Goal: Task Accomplishment & Management: Manage account settings

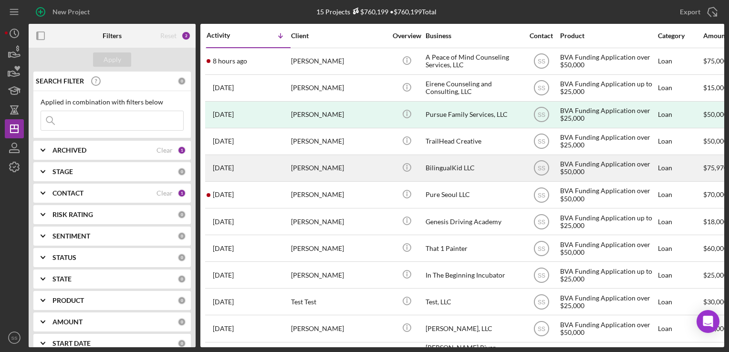
click at [338, 156] on div "[PERSON_NAME]" at bounding box center [338, 168] width 95 height 25
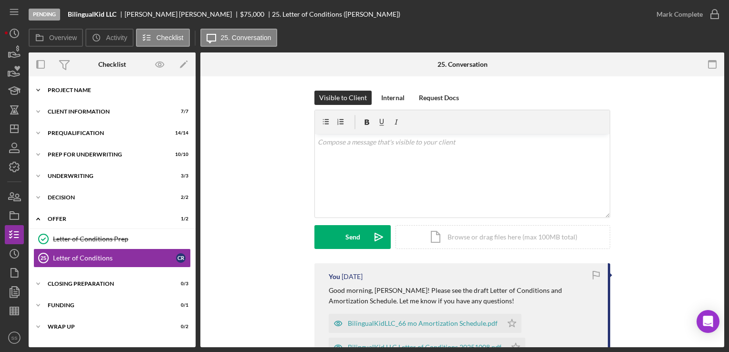
click at [86, 85] on div "Icon/Expander Project Name 1 / 1" at bounding box center [112, 90] width 167 height 19
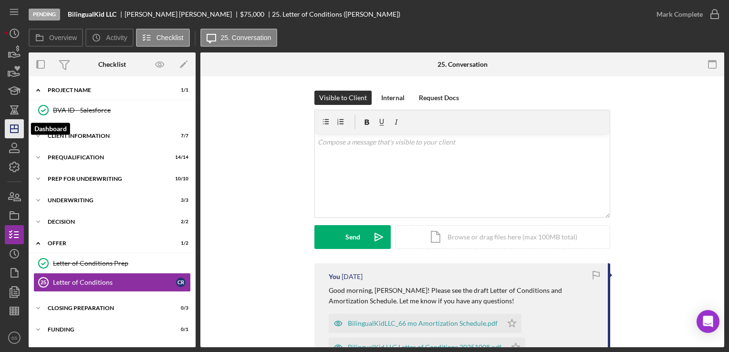
click at [17, 130] on icon "Icon/Dashboard" at bounding box center [14, 129] width 24 height 24
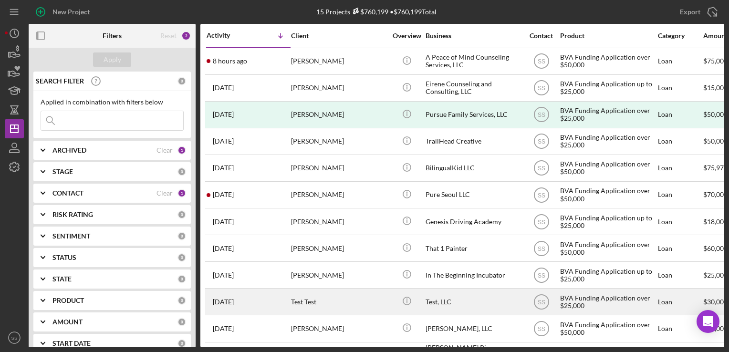
scroll to position [114, 0]
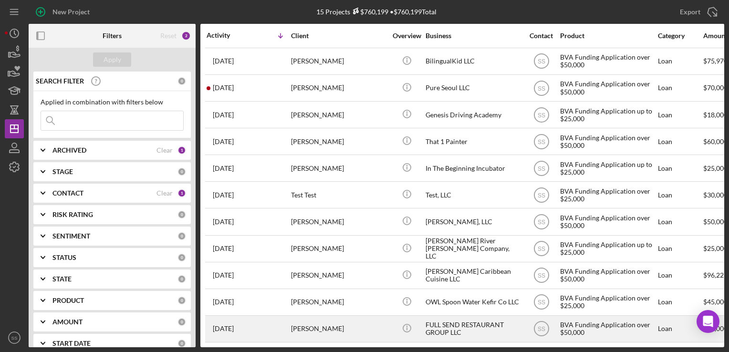
click at [332, 329] on div "[PERSON_NAME]" at bounding box center [338, 328] width 95 height 25
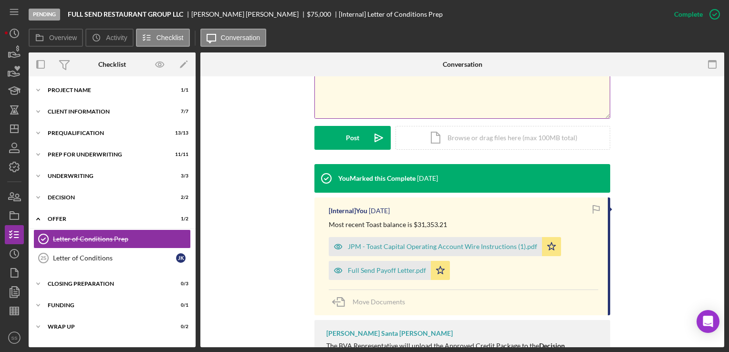
scroll to position [231, 0]
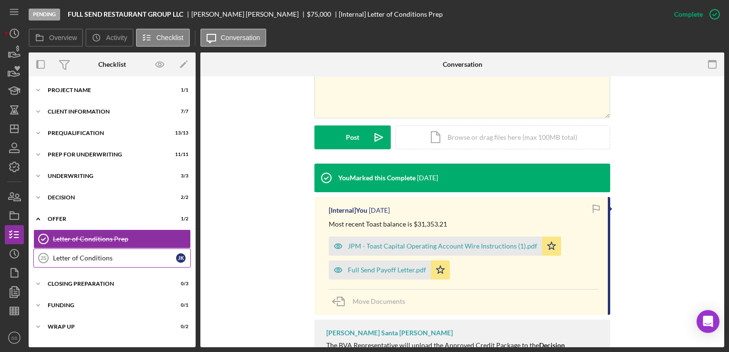
click at [60, 251] on link "Letter of Conditions 25 Letter of Conditions J K" at bounding box center [111, 258] width 157 height 19
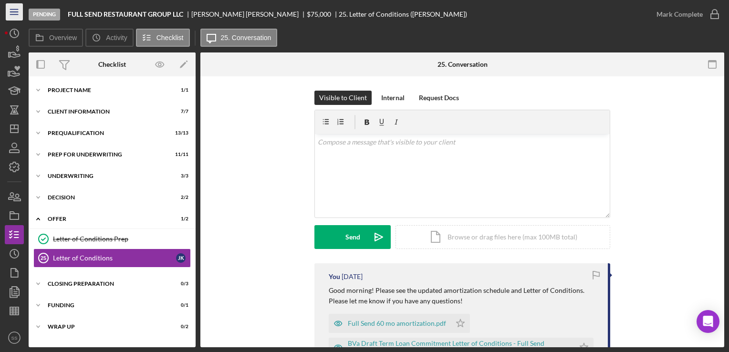
click at [10, 14] on icon "Icon/Menu" at bounding box center [14, 11] width 21 height 21
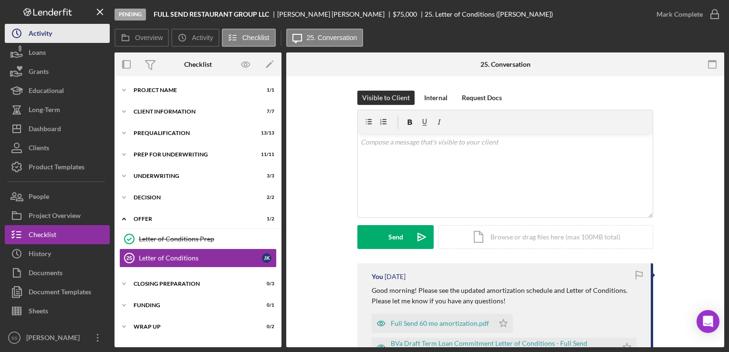
click at [33, 35] on div "Activity" at bounding box center [40, 34] width 23 height 21
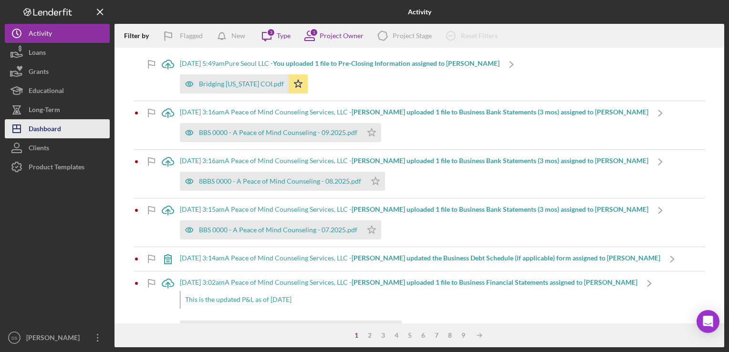
click at [36, 134] on div "Dashboard" at bounding box center [45, 129] width 32 height 21
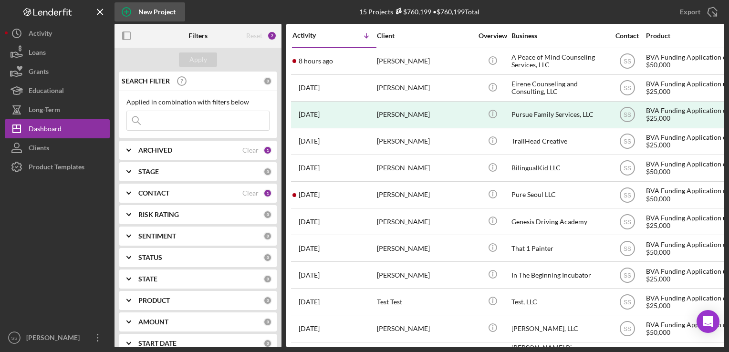
click at [153, 12] on div "New Project" at bounding box center [156, 11] width 37 height 19
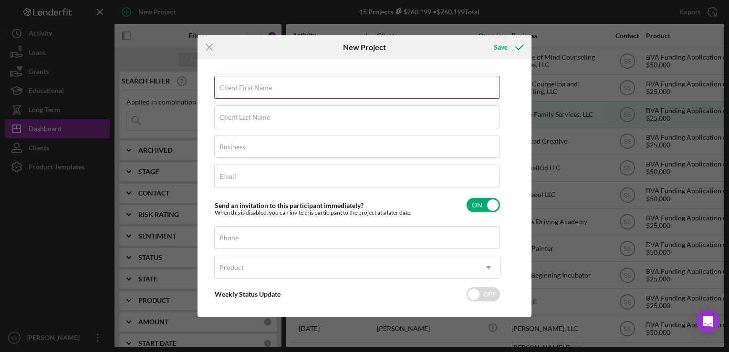
click at [250, 84] on label "Client First Name" at bounding box center [246, 88] width 52 height 8
click at [250, 84] on input "Client First Name" at bounding box center [357, 87] width 286 height 23
type input "Clarissa"
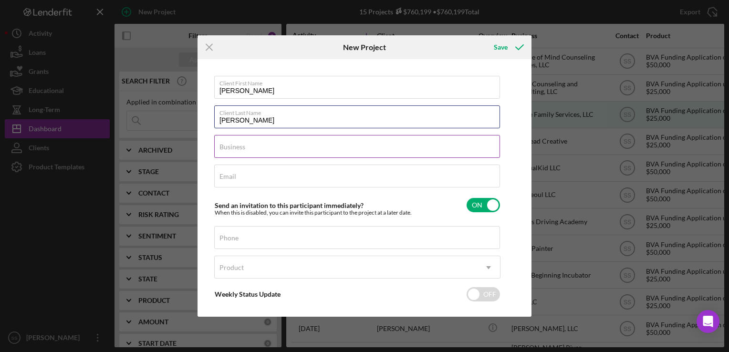
type input "Buckley"
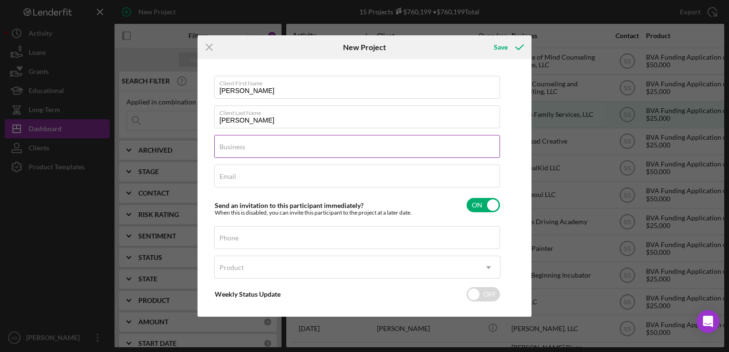
click at [286, 150] on input "Business" at bounding box center [357, 146] width 286 height 23
click at [296, 149] on input "The Queen's Library and tea Room" at bounding box center [357, 146] width 286 height 23
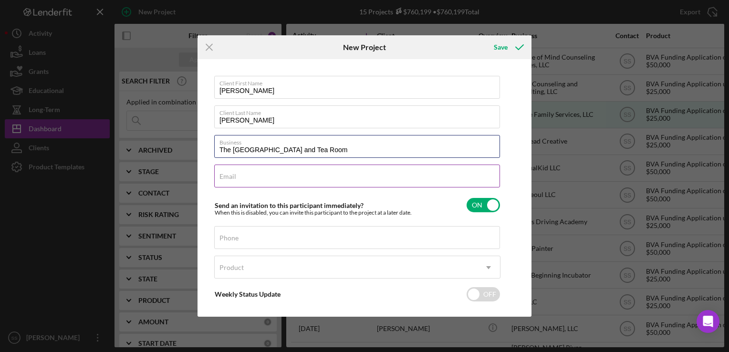
type input "The [GEOGRAPHIC_DATA] and Tea Room"
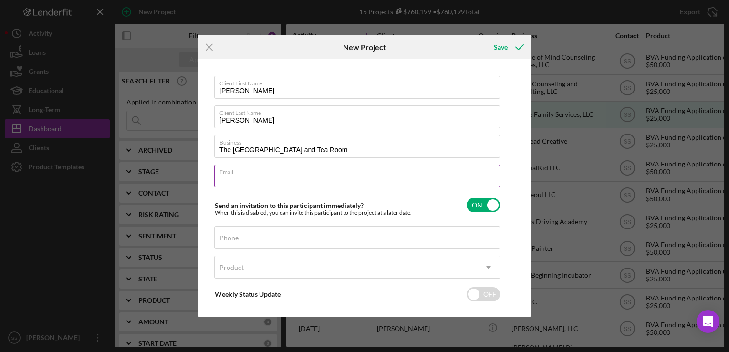
click at [298, 178] on input "Email" at bounding box center [357, 176] width 286 height 23
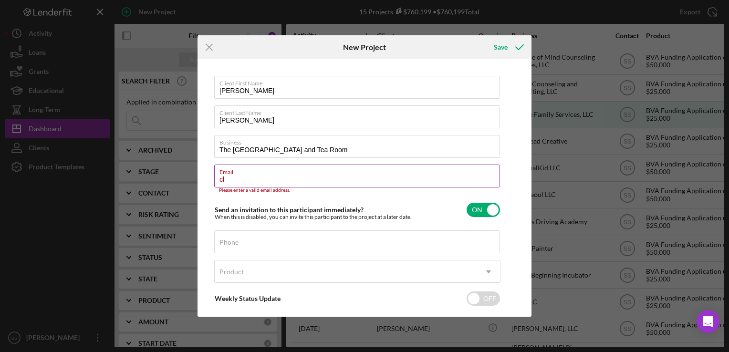
type input "c"
paste input "clarissa@queenslibrarytearoom.com"
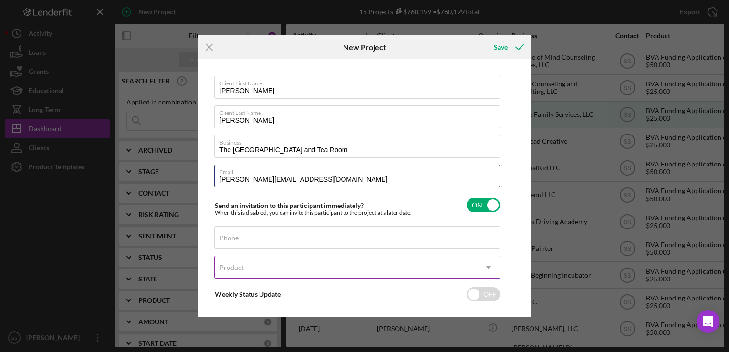
scroll to position [42, 0]
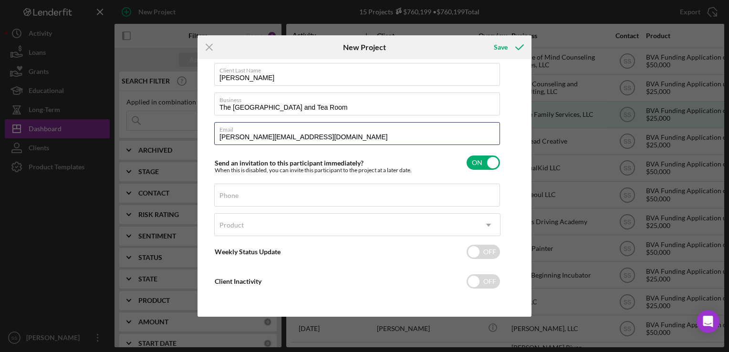
type input "clarissa@queenslibrarytearoom.com"
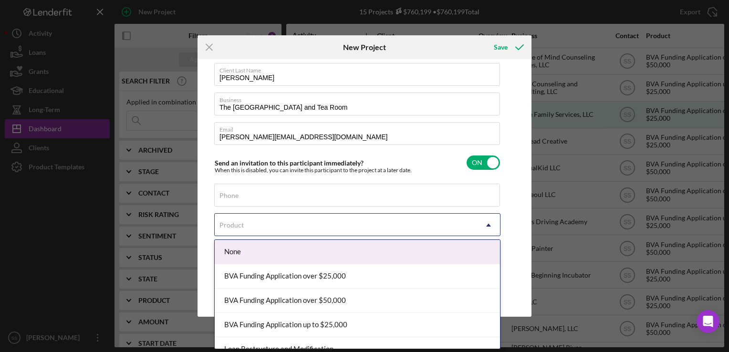
click at [384, 232] on div "Product" at bounding box center [346, 225] width 262 height 22
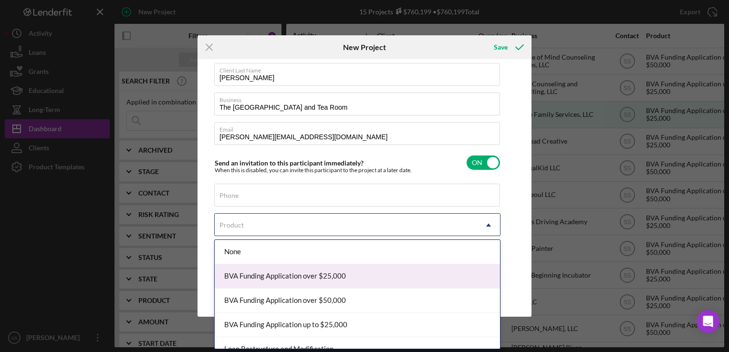
scroll to position [12, 0]
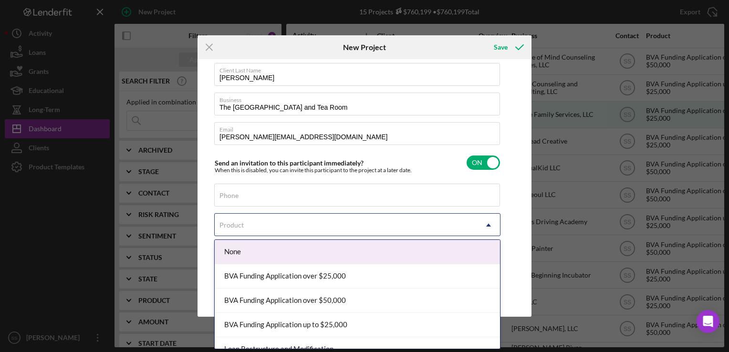
click at [381, 218] on div "Product" at bounding box center [346, 225] width 262 height 22
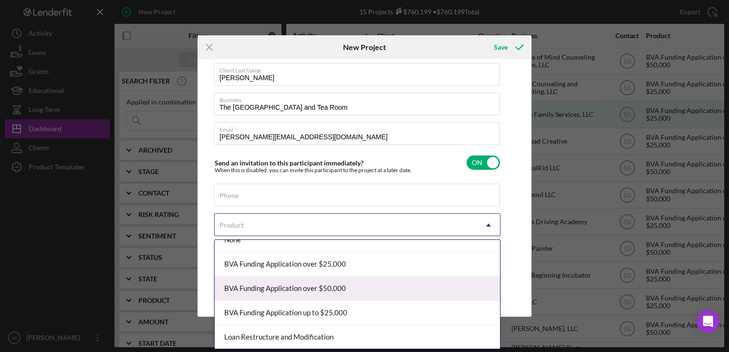
click at [347, 291] on div "BVA Funding Application over $50,000" at bounding box center [357, 289] width 285 height 24
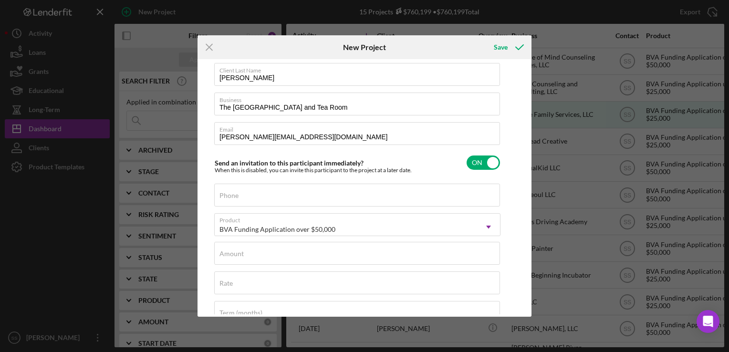
checkbox input "true"
click at [509, 45] on icon "submit" at bounding box center [520, 47] width 24 height 24
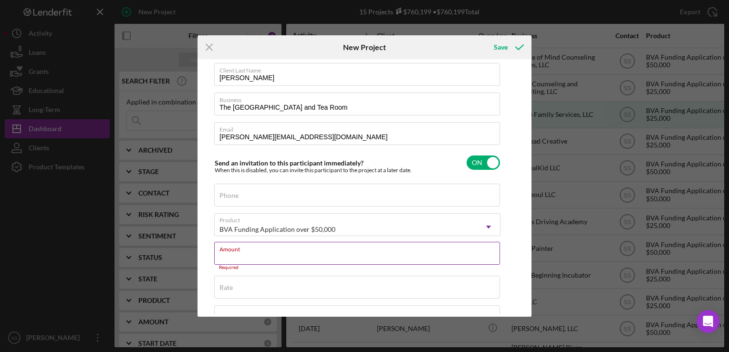
click at [338, 250] on div "Amount Required" at bounding box center [357, 256] width 286 height 29
type input "$75,000"
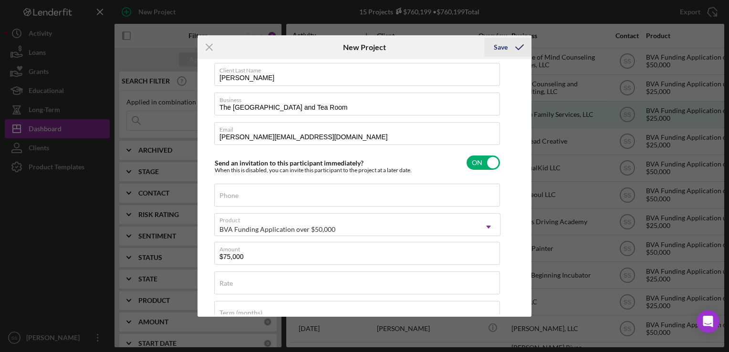
click at [503, 45] on div "Save" at bounding box center [501, 47] width 14 height 19
checkbox input "false"
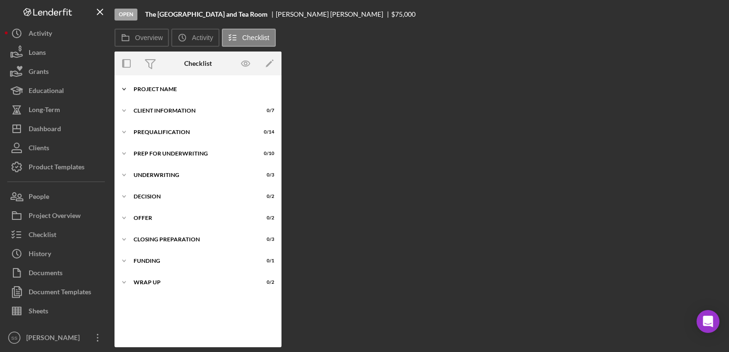
click at [152, 94] on div "Icon/Expander Project Name 0 / 1" at bounding box center [198, 89] width 167 height 19
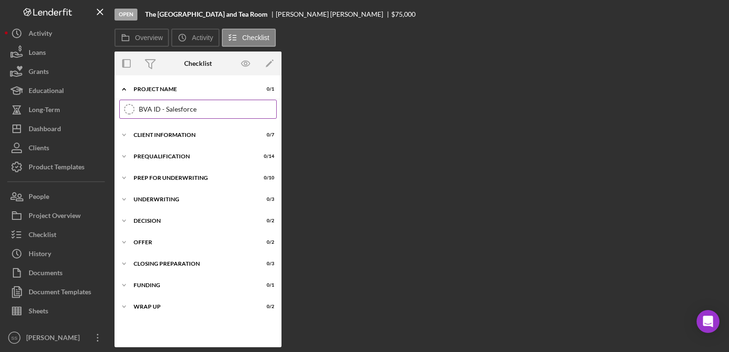
click at [141, 116] on link "BVA ID - Salesforce BVA ID - Salesforce" at bounding box center [197, 109] width 157 height 19
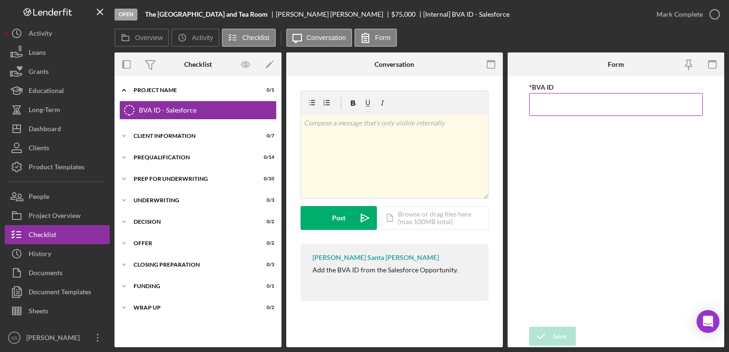
click at [628, 112] on input "*BVA ID" at bounding box center [615, 104] width 173 height 23
type input "000921"
click at [559, 335] on div "Save" at bounding box center [559, 336] width 13 height 19
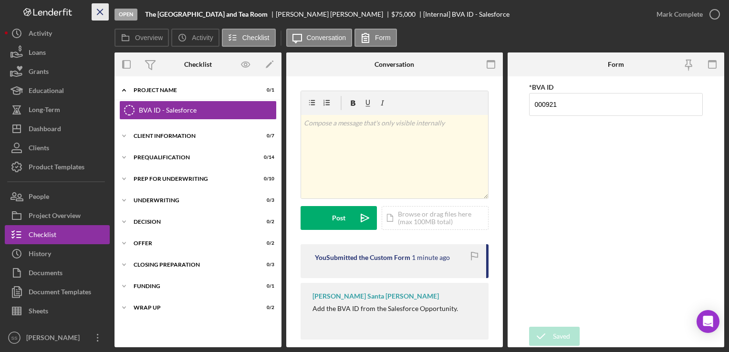
click at [94, 15] on icon "Icon/Menu Close" at bounding box center [100, 11] width 21 height 21
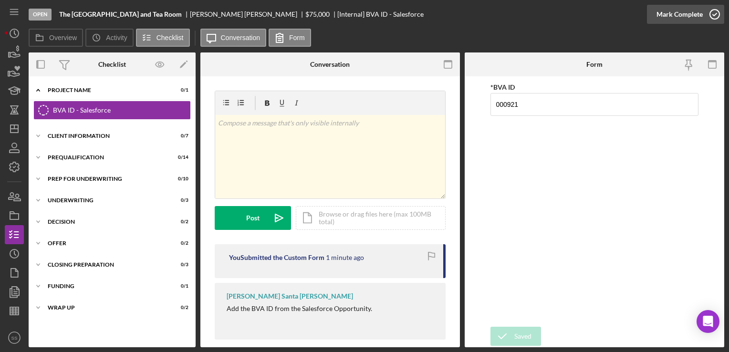
click at [691, 12] on div "Mark Complete" at bounding box center [680, 14] width 46 height 19
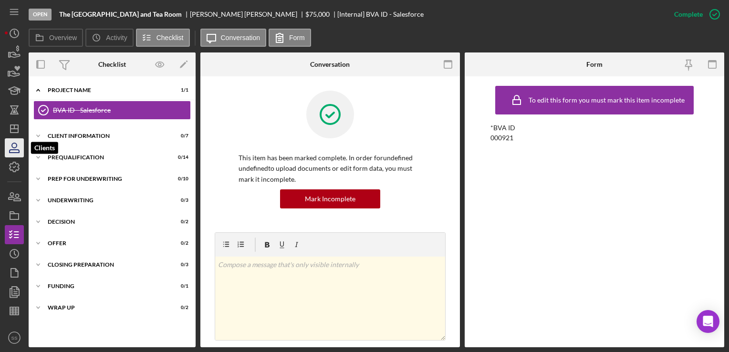
click at [16, 140] on icon "button" at bounding box center [14, 148] width 24 height 24
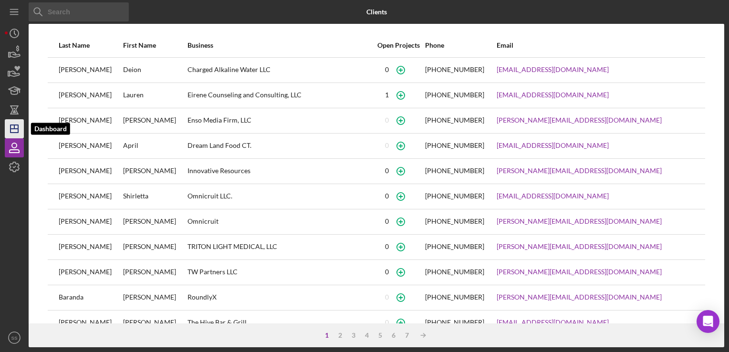
click at [19, 127] on icon "Icon/Dashboard" at bounding box center [14, 129] width 24 height 24
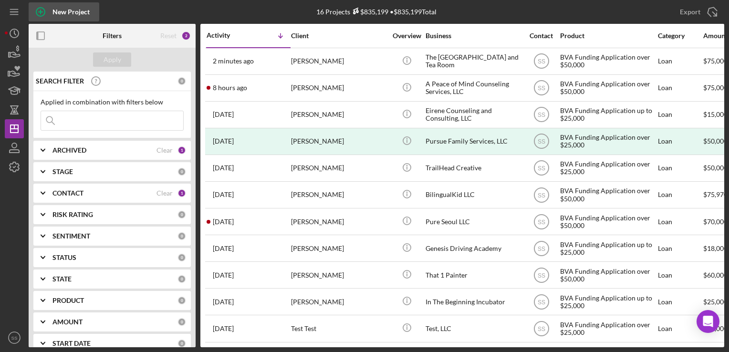
click at [87, 9] on div "New Project" at bounding box center [70, 11] width 37 height 19
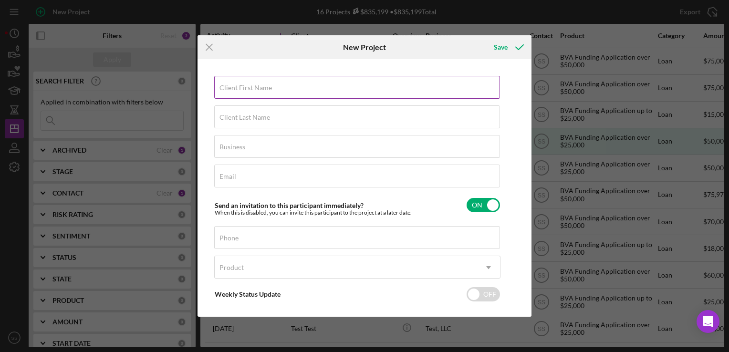
click at [336, 89] on input "Client First Name" at bounding box center [357, 87] width 286 height 23
type input "Jordan"
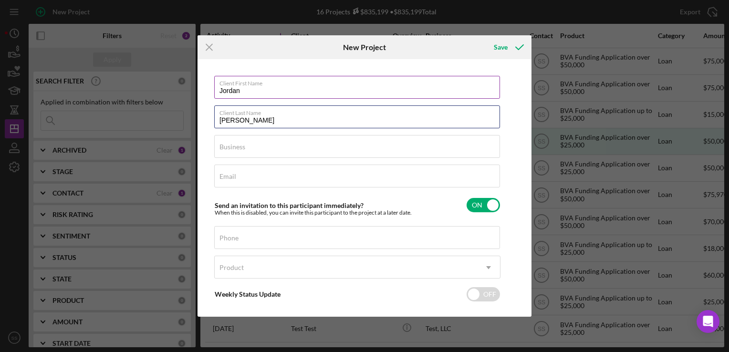
type input "Bergren"
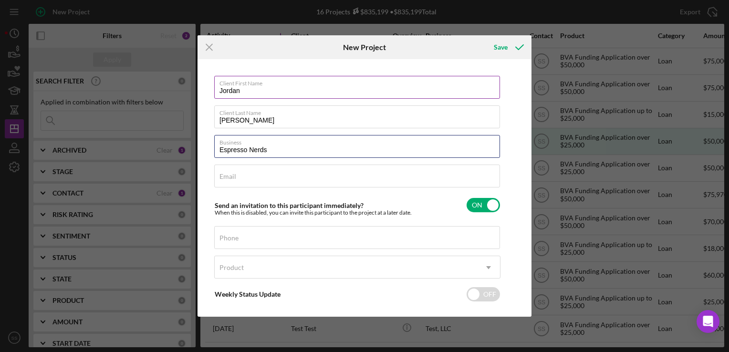
type input "Espresso Nerds"
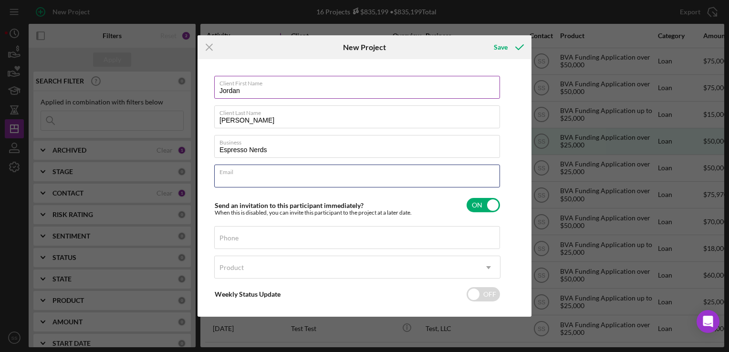
paste input "Good morning, Clarissa and Daniel! I hope you a great (and busy) weekend. The l…"
type input "Good morning, Clarissa and Daniel! I hope you a great (and busy) weekend. The l…"
click at [355, 176] on input "Good morning, Clarissa and Daniel! I hope you a great (and busy) weekend. The l…" at bounding box center [357, 176] width 286 height 23
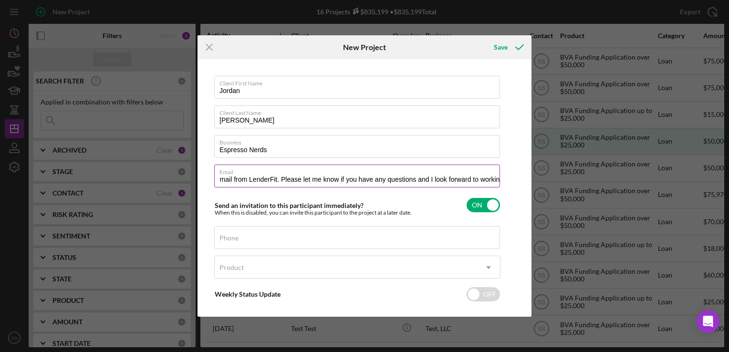
click at [355, 176] on input "Good morning, Clarissa and Daniel! I hope you a great (and busy) weekend. The l…" at bounding box center [357, 176] width 286 height 23
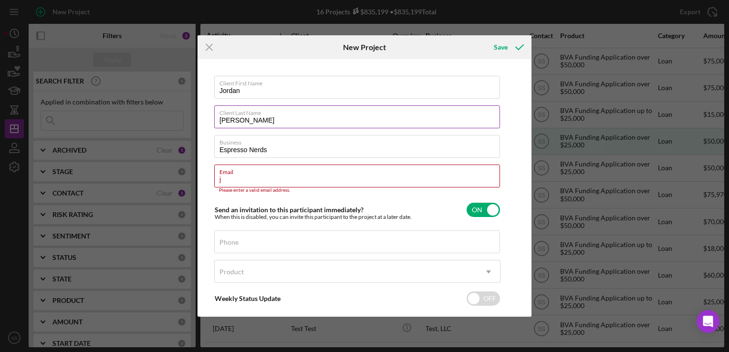
paste input ""Jordan Bergren" <jordan@espressonerds.com>"
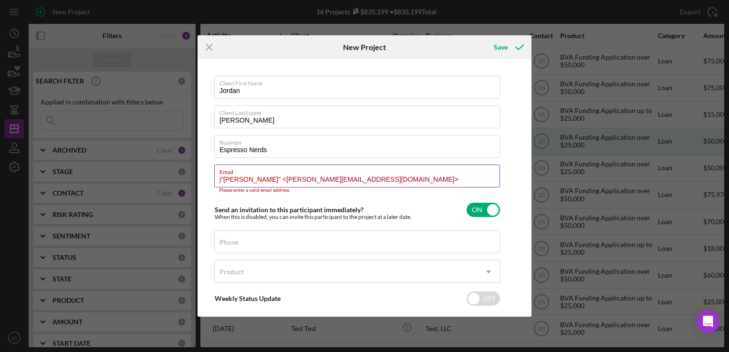
click at [277, 177] on input "j"Jordan Bergren" <jordan@espressonerds.com>" at bounding box center [357, 176] width 286 height 23
click at [354, 177] on input "jordan@espressonerds.com>" at bounding box center [357, 176] width 286 height 23
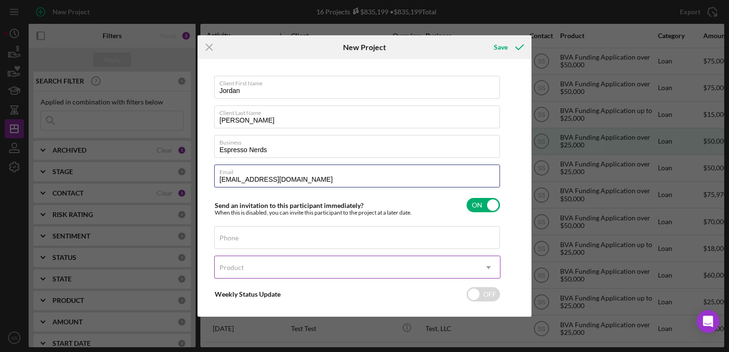
scroll to position [42, 0]
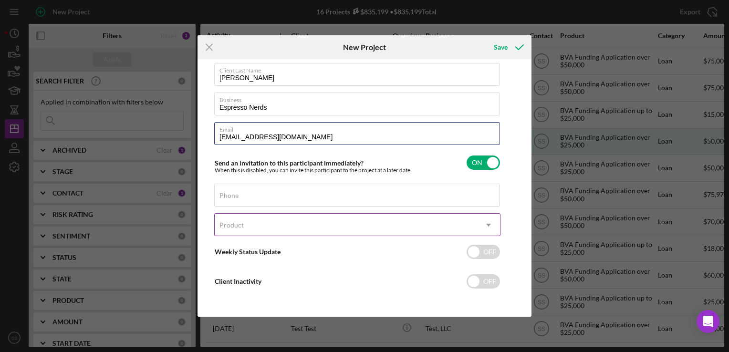
type input "jordan@espressonerds.com"
click at [286, 228] on div "Product" at bounding box center [346, 225] width 262 height 22
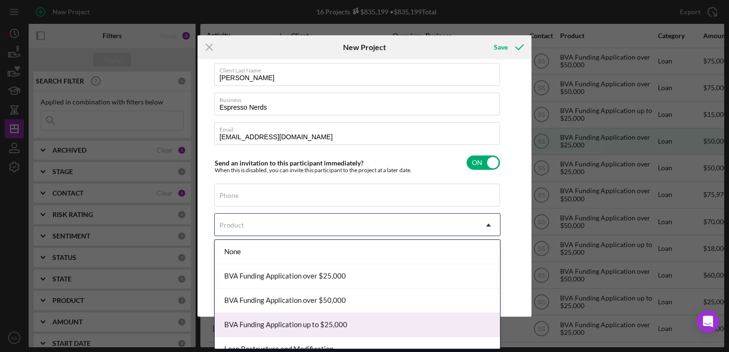
scroll to position [12, 0]
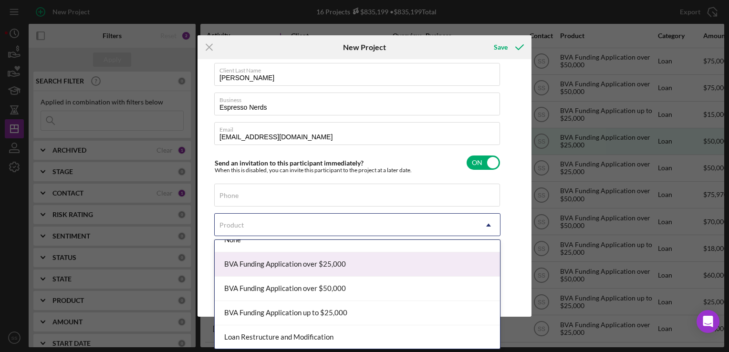
click at [309, 270] on div "BVA Funding Application over $25,000" at bounding box center [357, 264] width 285 height 24
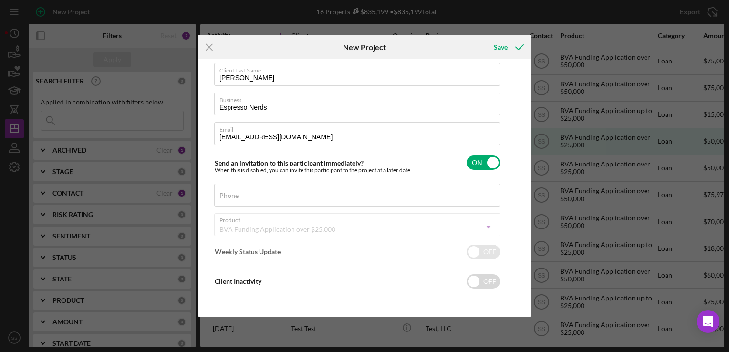
checkbox input "true"
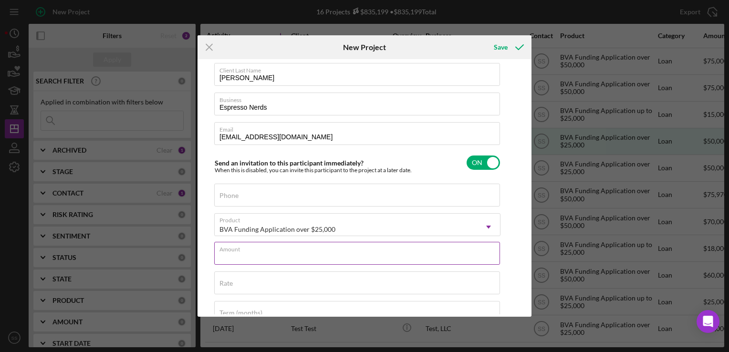
click at [403, 261] on input "Amount" at bounding box center [357, 253] width 286 height 23
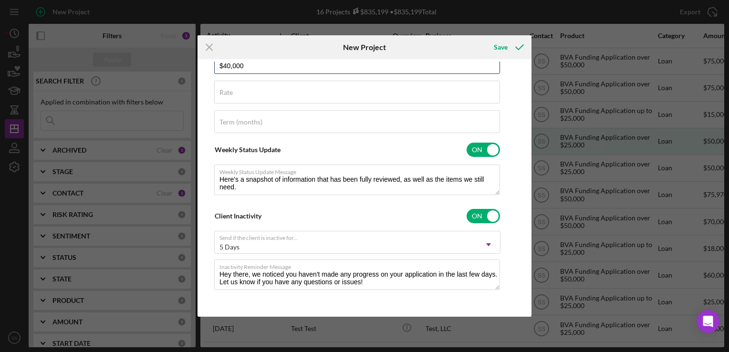
scroll to position [0, 0]
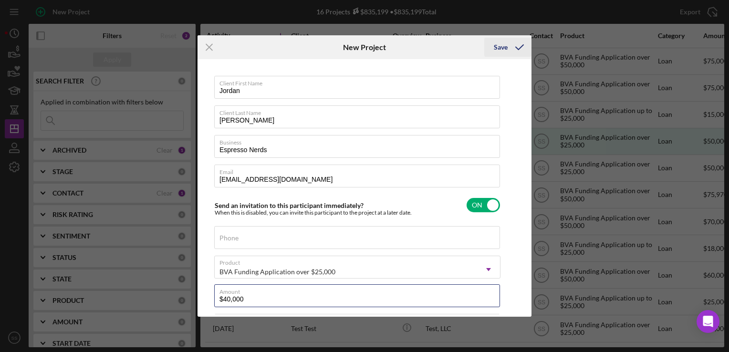
type input "$40,000"
click at [512, 43] on icon "submit" at bounding box center [520, 47] width 24 height 24
checkbox input "false"
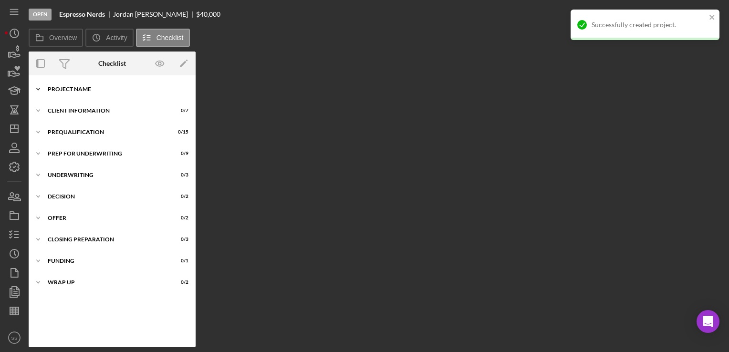
click at [88, 81] on div "Icon/Expander Project Name 0 / 1" at bounding box center [112, 89] width 167 height 19
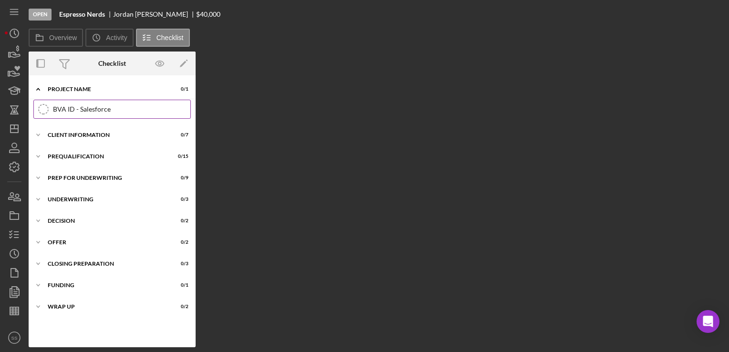
click at [105, 107] on div "BVA ID - Salesforce" at bounding box center [121, 109] width 137 height 8
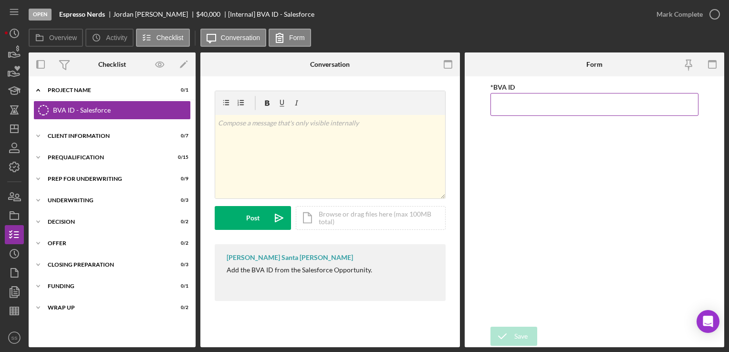
click at [640, 94] on input "*BVA ID" at bounding box center [595, 104] width 208 height 23
type input "000922"
click at [507, 316] on div "*BVA ID 000922" at bounding box center [595, 201] width 208 height 241
click at [519, 333] on div "Save" at bounding box center [520, 336] width 13 height 19
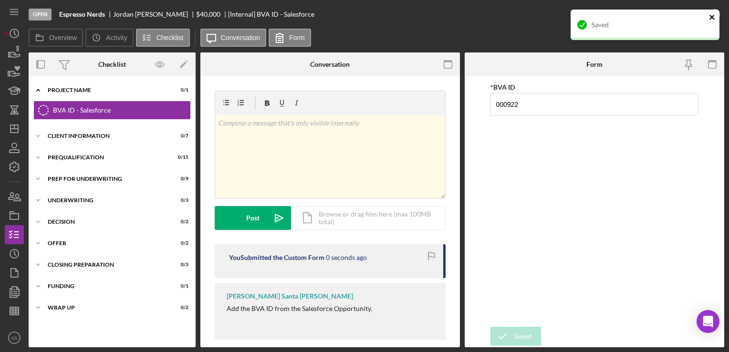
click at [713, 17] on icon "close" at bounding box center [712, 17] width 7 height 8
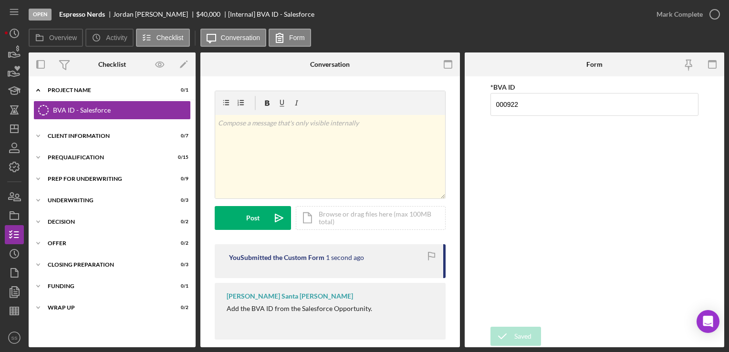
click at [713, 17] on div "Saved" at bounding box center [645, 29] width 153 height 42
click at [0, 0] on icon "button" at bounding box center [0, 0] width 0 height 0
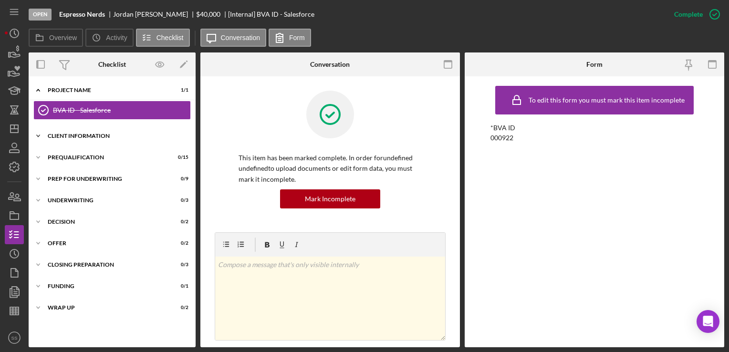
click at [112, 138] on div "Client Information" at bounding box center [116, 136] width 136 height 6
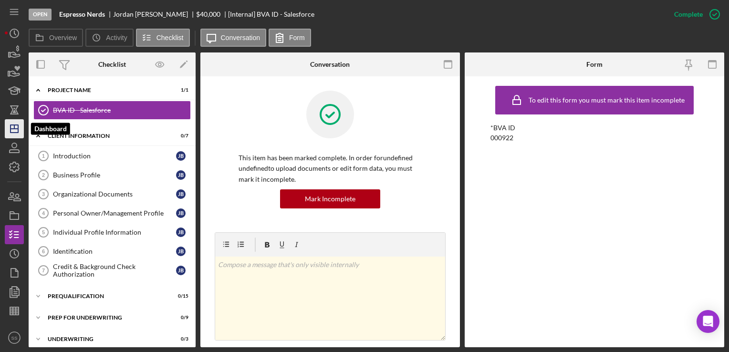
click at [22, 124] on icon "Icon/Dashboard" at bounding box center [14, 129] width 24 height 24
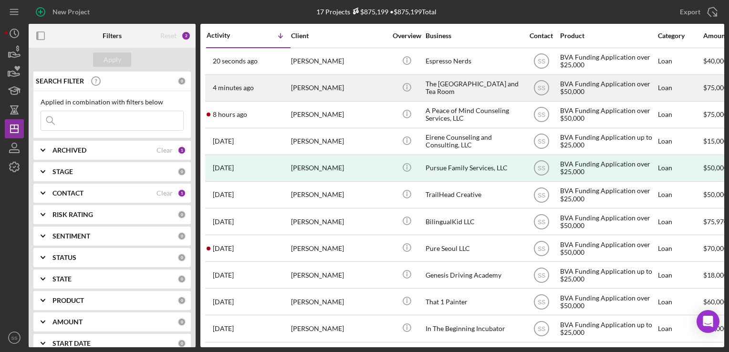
click at [354, 89] on div "[PERSON_NAME]" at bounding box center [338, 87] width 95 height 25
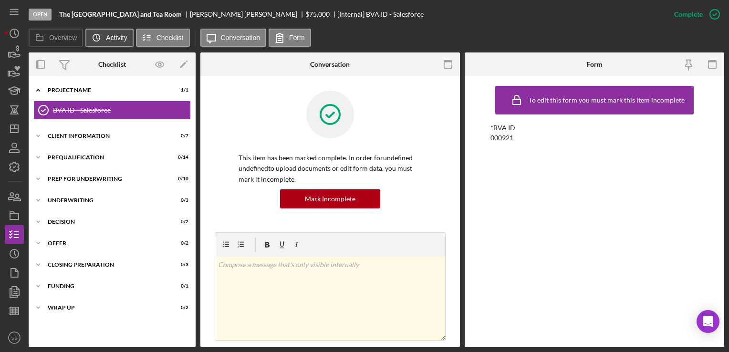
click at [109, 35] on label "Activity" at bounding box center [116, 38] width 21 height 8
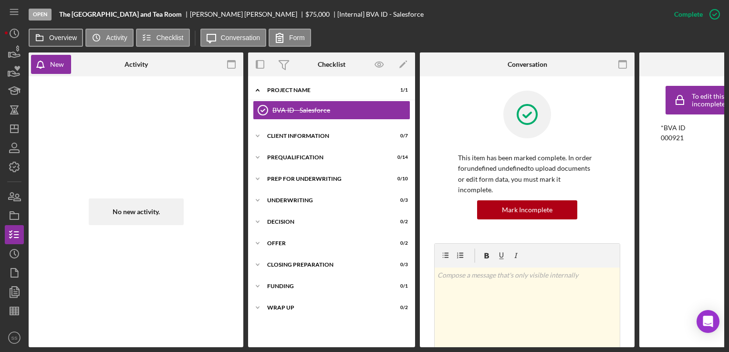
click at [67, 30] on button "Overview" at bounding box center [56, 38] width 54 height 18
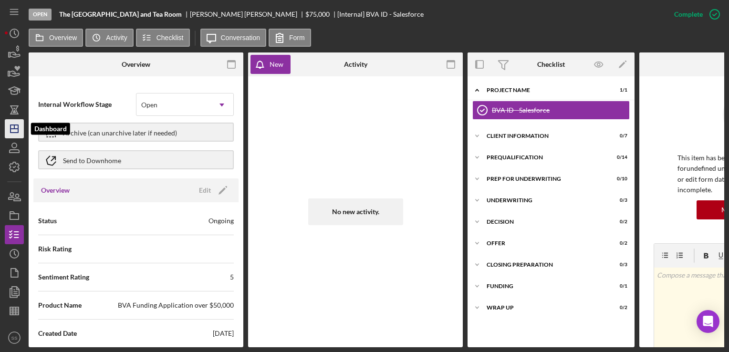
click at [11, 131] on icon "Icon/Dashboard" at bounding box center [14, 129] width 24 height 24
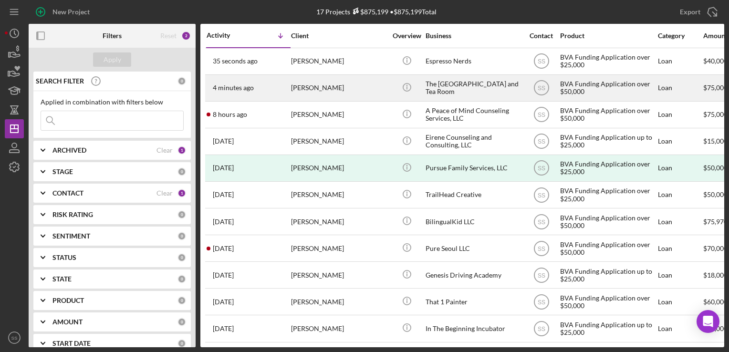
click at [345, 80] on div "[PERSON_NAME]" at bounding box center [338, 87] width 95 height 25
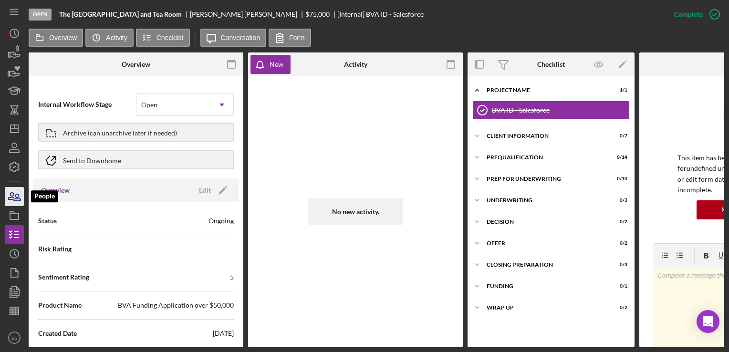
click at [14, 201] on icon "button" at bounding box center [14, 197] width 24 height 24
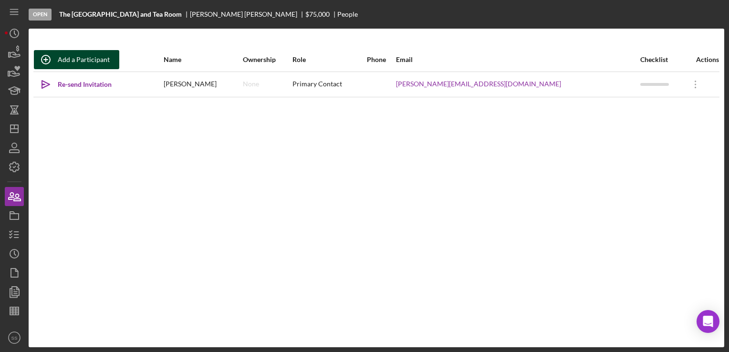
click at [77, 66] on div "Add a Participant" at bounding box center [84, 59] width 52 height 19
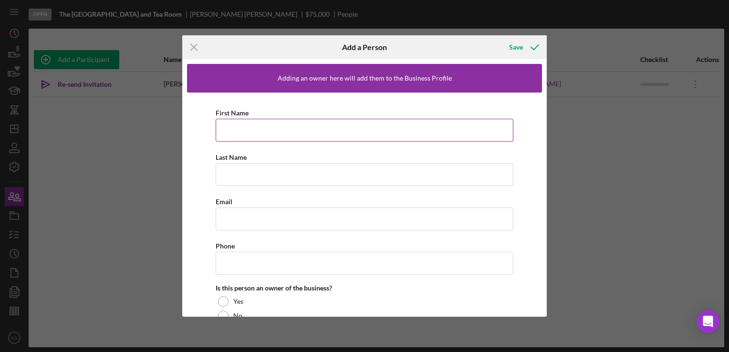
click at [311, 121] on input "First Name" at bounding box center [365, 130] width 298 height 23
type input "Daniel"
type input "Luna"
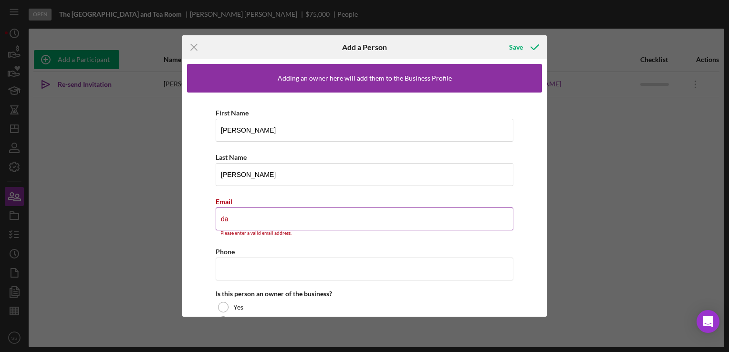
type input "d"
paste input "danluna5.dl@gmail.com"
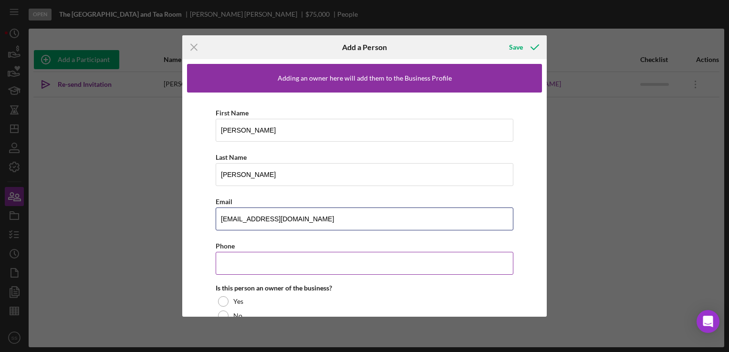
scroll to position [76, 0]
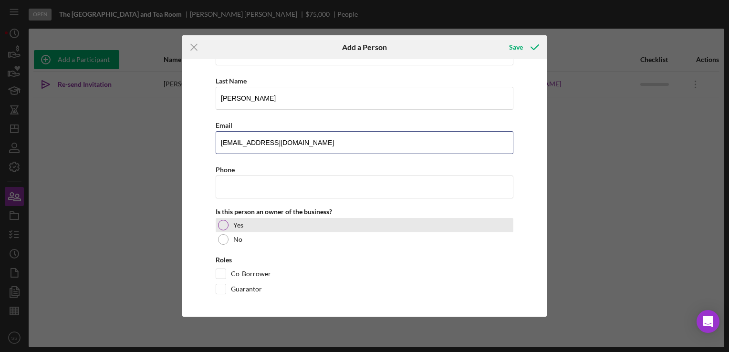
type input "danluna5.dl@gmail.com"
click at [221, 224] on div at bounding box center [223, 225] width 10 height 10
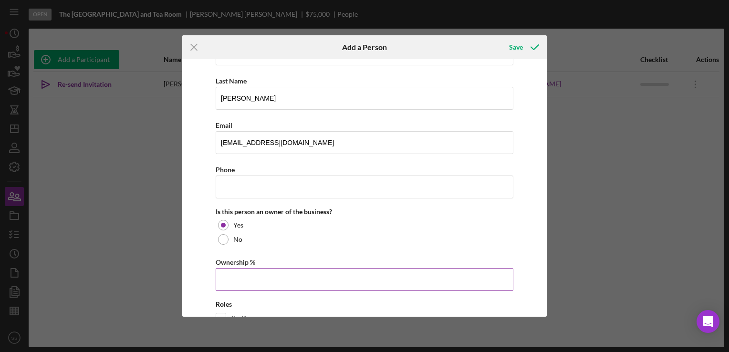
scroll to position [120, 0]
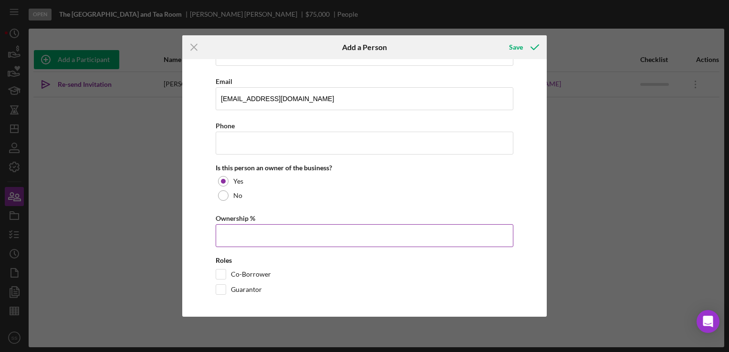
click at [239, 235] on input "Ownership %" at bounding box center [365, 235] width 298 height 23
type input "50.00%"
click at [220, 271] on input "Co-Borrower" at bounding box center [221, 275] width 10 height 10
checkbox input "true"
click at [221, 288] on input "Guarantor" at bounding box center [221, 290] width 10 height 10
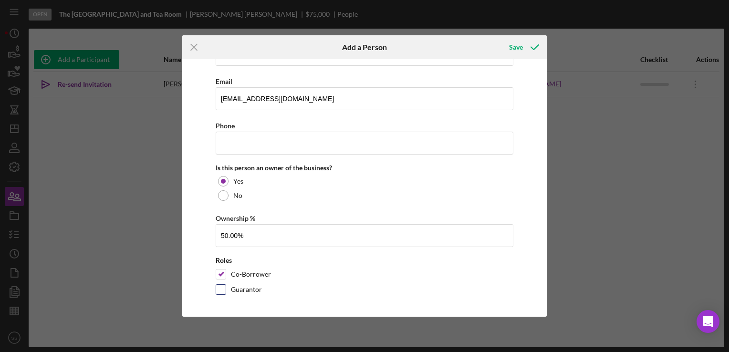
checkbox input "true"
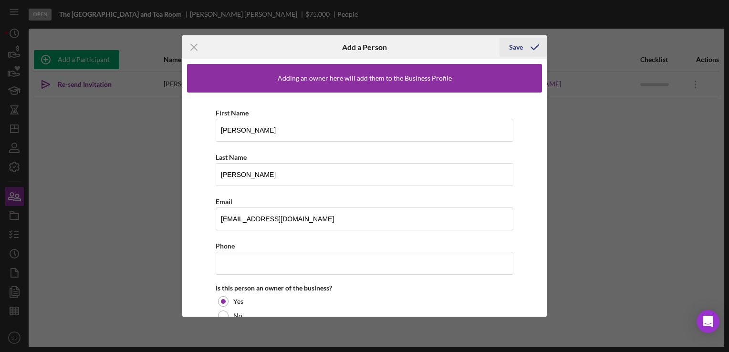
click at [513, 49] on div "Save" at bounding box center [516, 47] width 14 height 19
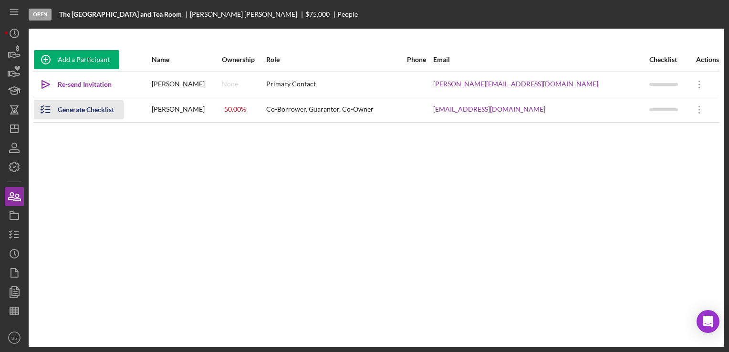
click at [72, 110] on div "Generate Checklist" at bounding box center [86, 109] width 56 height 19
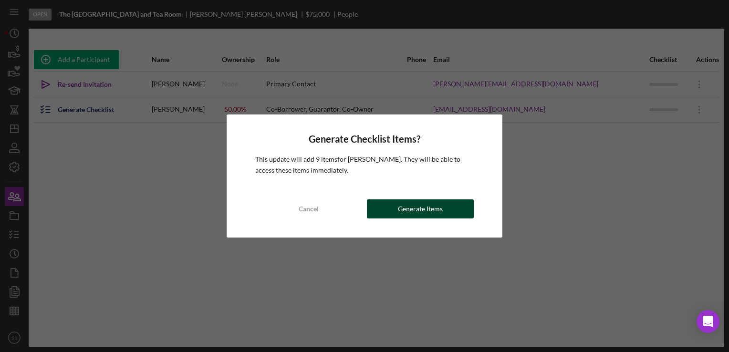
click at [406, 216] on div "Generate Items" at bounding box center [420, 208] width 45 height 19
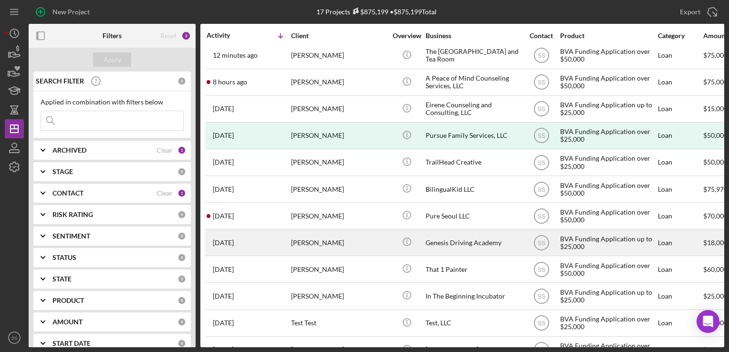
scroll to position [167, 0]
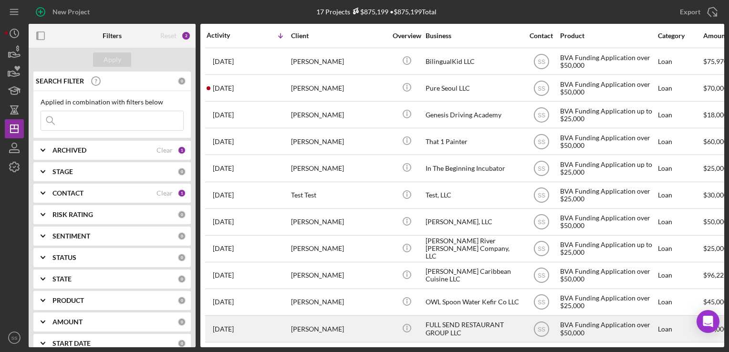
click at [309, 316] on div "[PERSON_NAME]" at bounding box center [338, 328] width 95 height 25
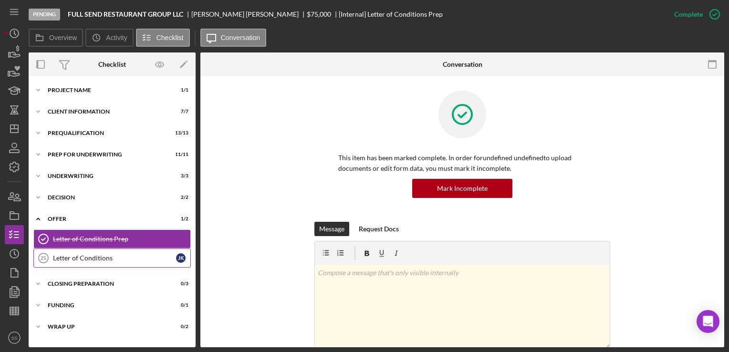
click at [90, 261] on div "Letter of Conditions" at bounding box center [114, 258] width 123 height 8
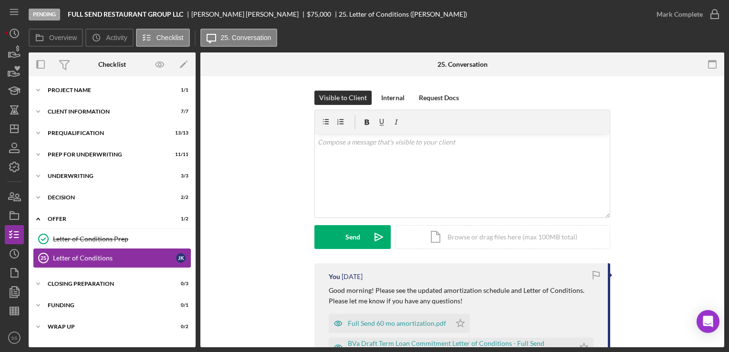
click at [90, 261] on div "Letter of Conditions" at bounding box center [114, 258] width 123 height 8
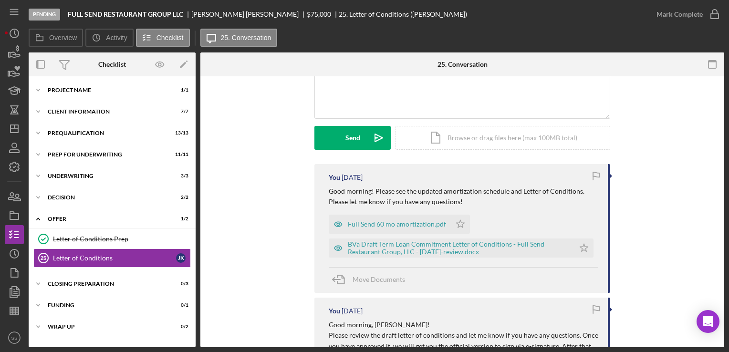
scroll to position [151, 0]
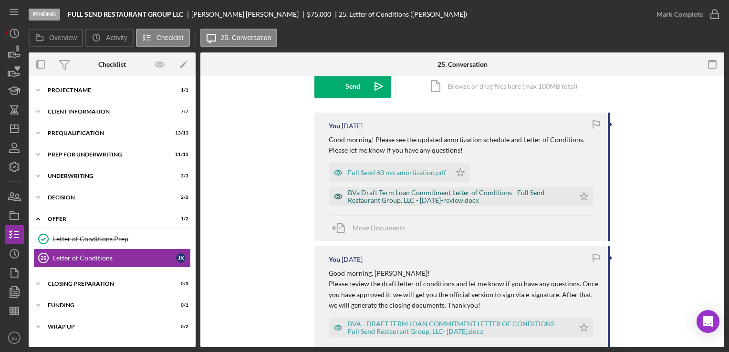
click at [447, 192] on div "BVa Draft Term Loan Commitment Letter of Conditions - Full Send Restaurant Grou…" at bounding box center [459, 196] width 222 height 15
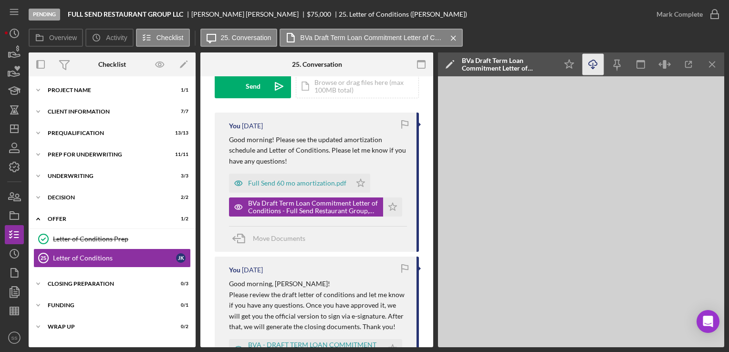
click at [589, 68] on icon "Icon/Download" at bounding box center [593, 64] width 21 height 21
click at [23, 128] on icon "Icon/Dashboard" at bounding box center [14, 129] width 24 height 24
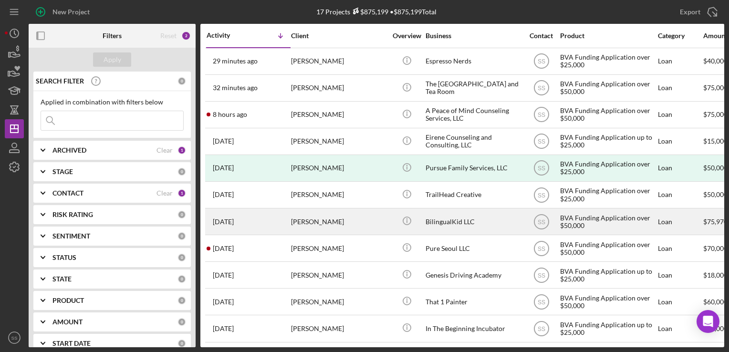
click at [437, 218] on div "BilingualKid LLC" at bounding box center [473, 221] width 95 height 25
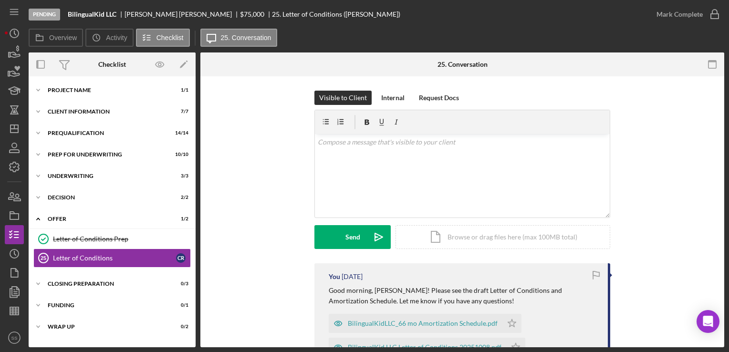
scroll to position [155, 0]
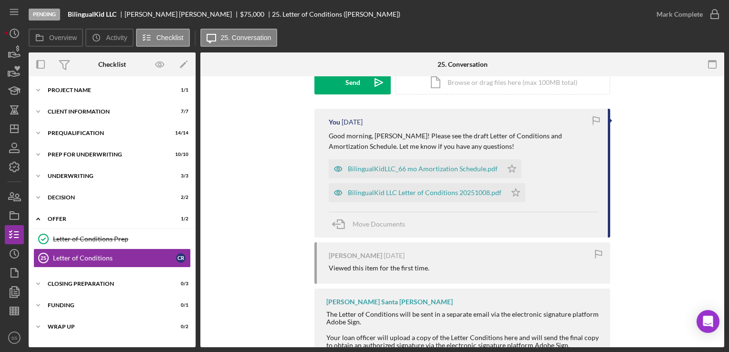
click at [649, 186] on div "You 6 days ago Good morning, Claudia! Please see the draft Letter of Conditions…" at bounding box center [462, 272] width 495 height 326
click at [469, 183] on div "BilingualKid LLC Letter of Conditions 20251008.pdf" at bounding box center [418, 192] width 178 height 19
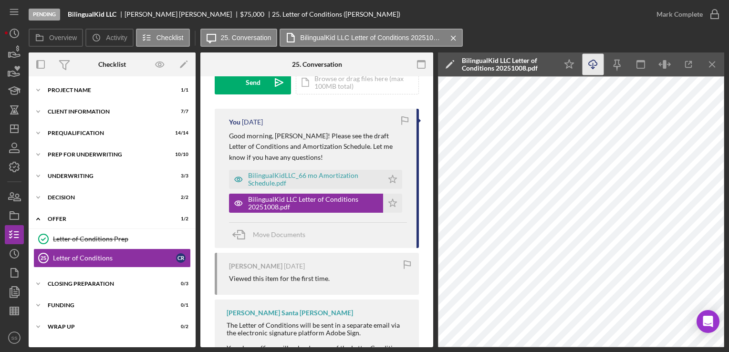
click at [593, 57] on icon "Icon/Download" at bounding box center [593, 64] width 21 height 21
click at [349, 326] on div "The Letter of Conditions will be sent in a separate email via the electronic si…" at bounding box center [318, 329] width 183 height 15
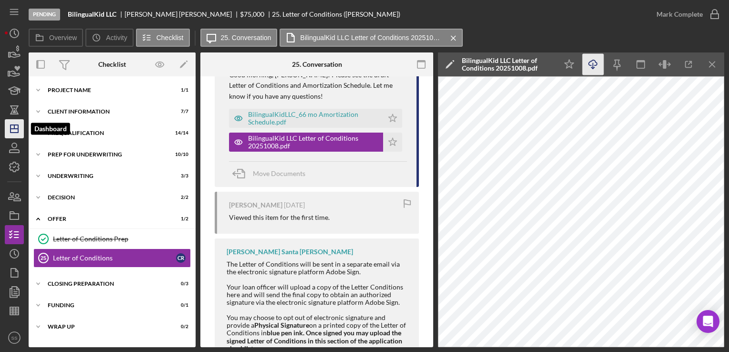
click at [16, 131] on icon "Icon/Dashboard" at bounding box center [14, 129] width 24 height 24
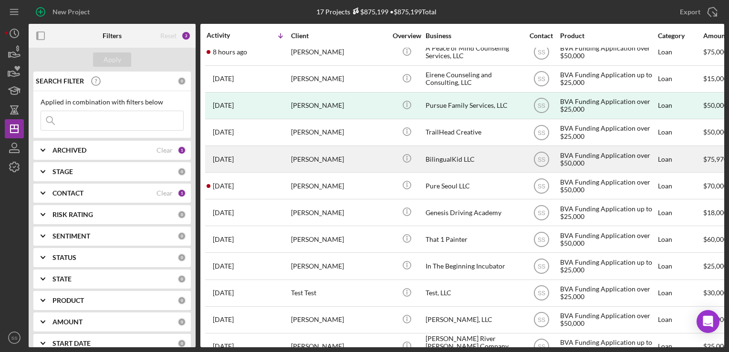
scroll to position [65, 0]
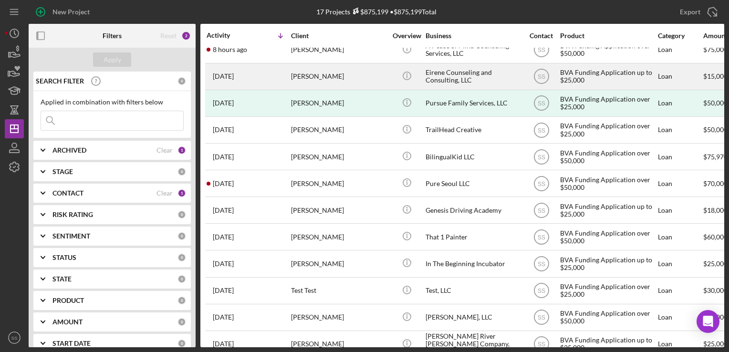
click at [311, 77] on div "[PERSON_NAME]" at bounding box center [338, 76] width 95 height 25
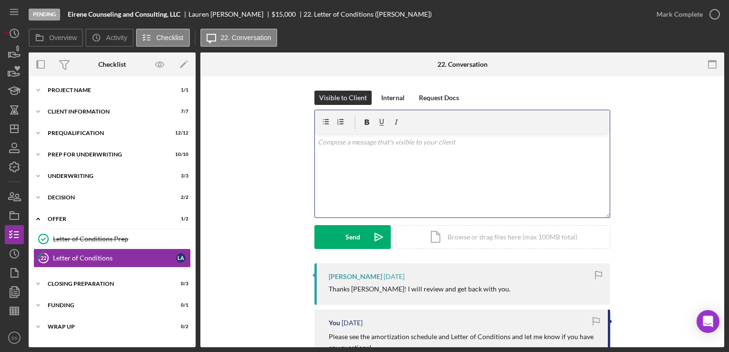
click at [353, 211] on div "v Color teal Color pink Remove color Add row above Add row below Add column bef…" at bounding box center [462, 176] width 295 height 84
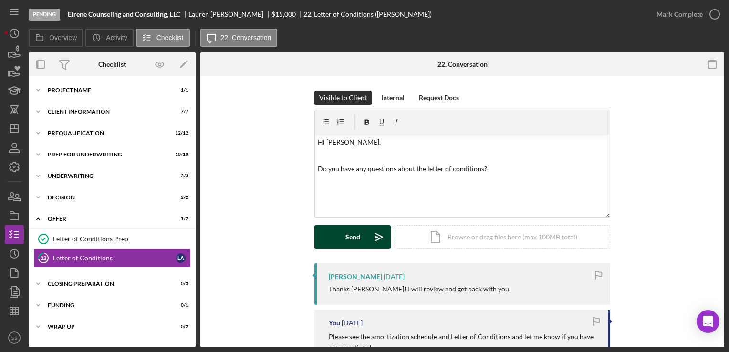
click at [351, 230] on div "Send" at bounding box center [353, 237] width 15 height 24
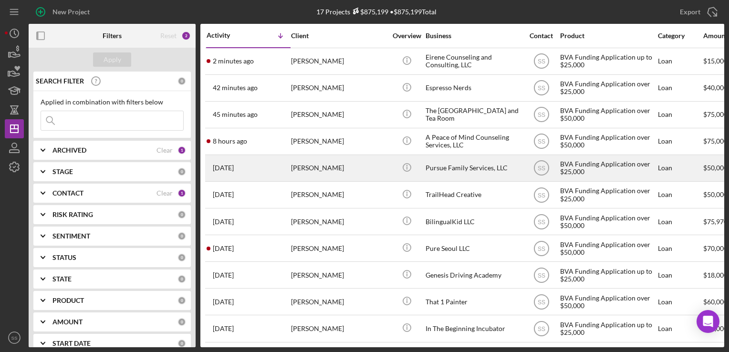
click at [341, 165] on div "[PERSON_NAME]" at bounding box center [338, 168] width 95 height 25
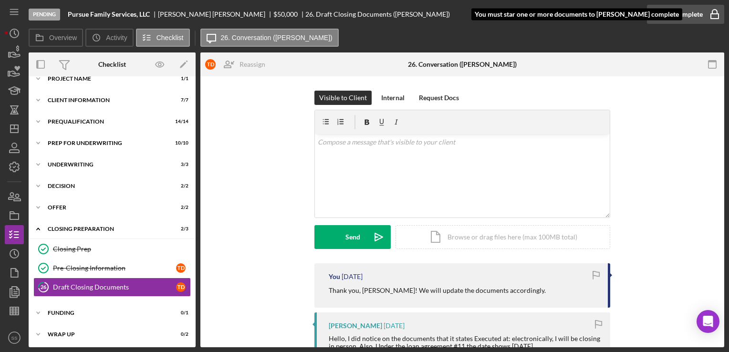
click at [689, 15] on div "Mark Complete" at bounding box center [680, 14] width 46 height 19
click at [674, 19] on div "Mark Complete" at bounding box center [680, 14] width 46 height 19
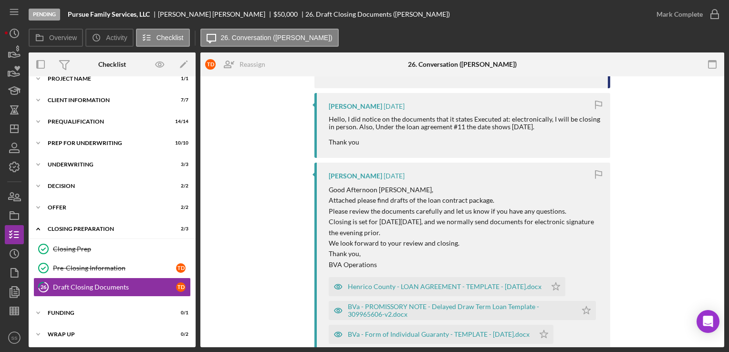
scroll to position [223, 0]
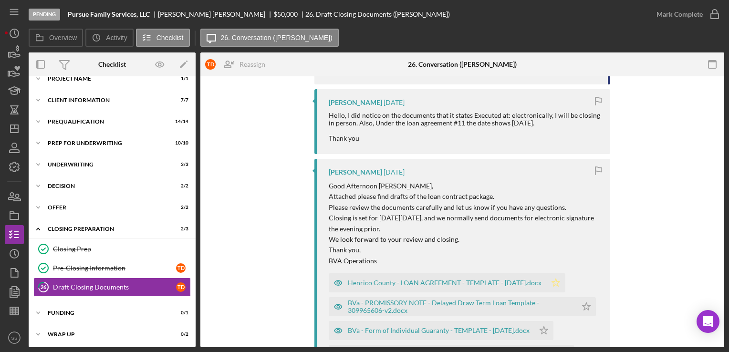
click at [560, 282] on polygon "button" at bounding box center [556, 283] width 8 height 8
click at [584, 306] on icon "Icon/Star" at bounding box center [586, 306] width 19 height 19
click at [549, 332] on icon "Icon/Star" at bounding box center [543, 330] width 19 height 19
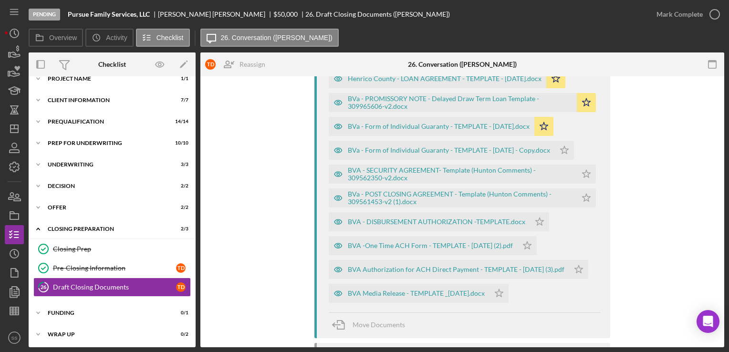
scroll to position [428, 0]
click at [568, 148] on polygon "button" at bounding box center [565, 150] width 8 height 8
click at [588, 173] on polygon "button" at bounding box center [587, 174] width 8 height 8
click at [588, 191] on icon "Icon/Star" at bounding box center [586, 197] width 19 height 19
click at [537, 221] on icon "Icon/Star" at bounding box center [539, 221] width 19 height 19
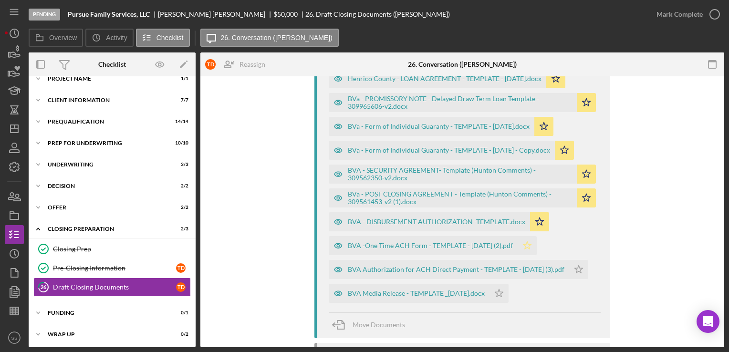
click at [535, 253] on icon "Icon/Star" at bounding box center [527, 245] width 19 height 19
click at [582, 268] on icon "Icon/Star" at bounding box center [578, 269] width 19 height 19
click at [504, 296] on icon "Icon/Star" at bounding box center [499, 293] width 19 height 19
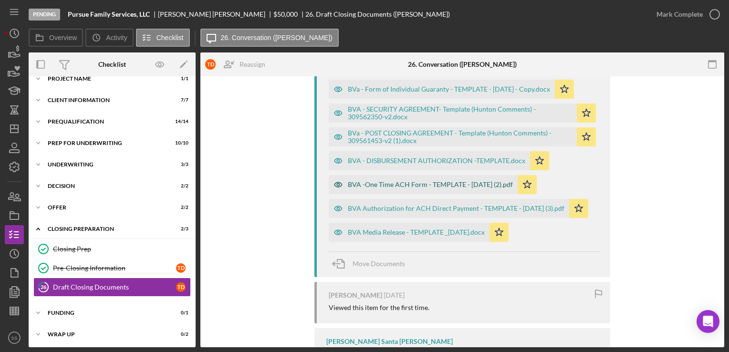
scroll to position [489, 0]
click at [74, 308] on div "Icon/Expander Funding 0 / 1" at bounding box center [112, 313] width 167 height 19
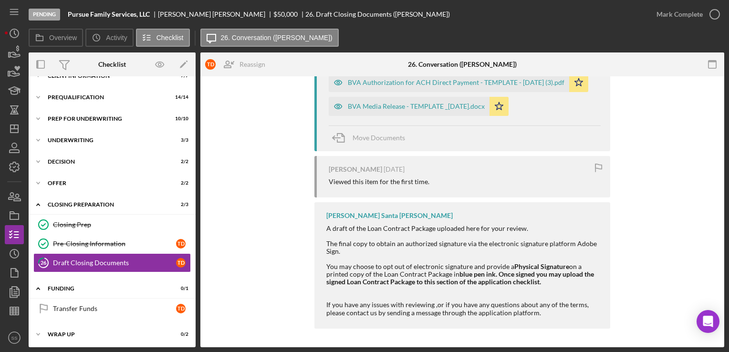
scroll to position [0, 0]
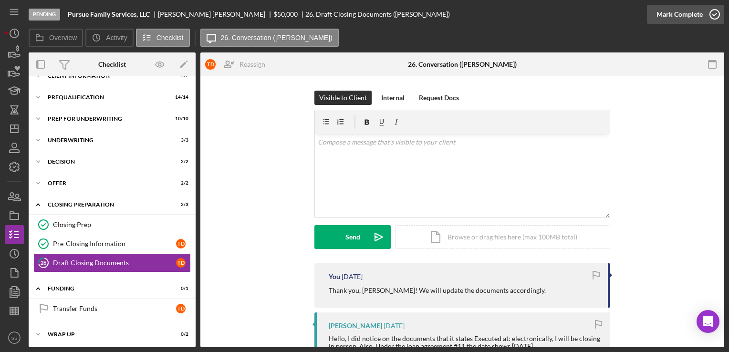
click at [702, 6] on button "Mark Complete" at bounding box center [685, 14] width 77 height 19
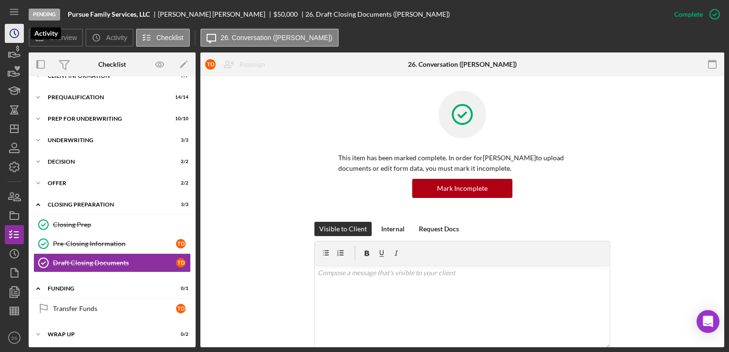
click at [13, 33] on icon "Icon/History" at bounding box center [14, 33] width 24 height 24
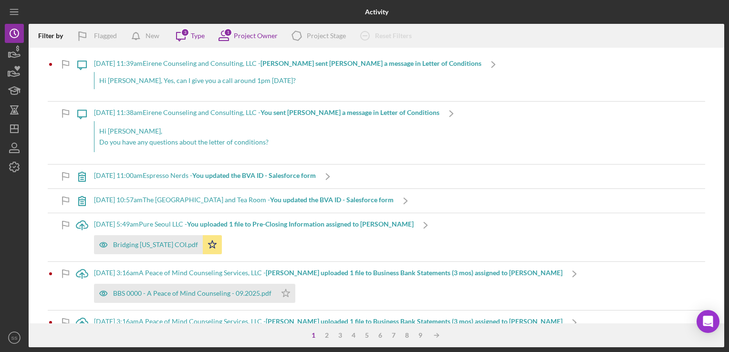
click at [326, 77] on div "Hi [PERSON_NAME], Yes, can I give you a call around 1pm [DATE]?" at bounding box center [287, 80] width 387 height 17
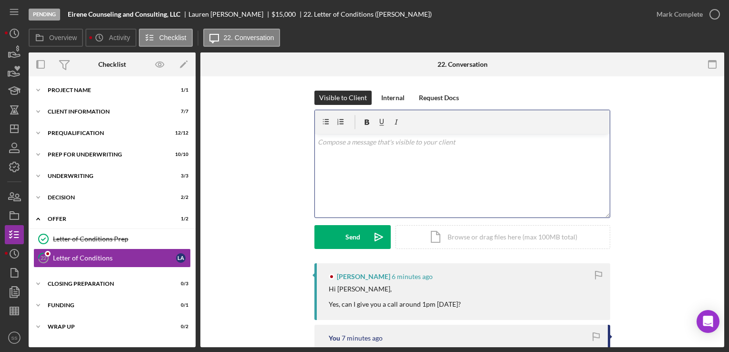
click at [416, 178] on div "v Color teal Color pink Remove color Add row above Add row below Add column bef…" at bounding box center [462, 176] width 295 height 84
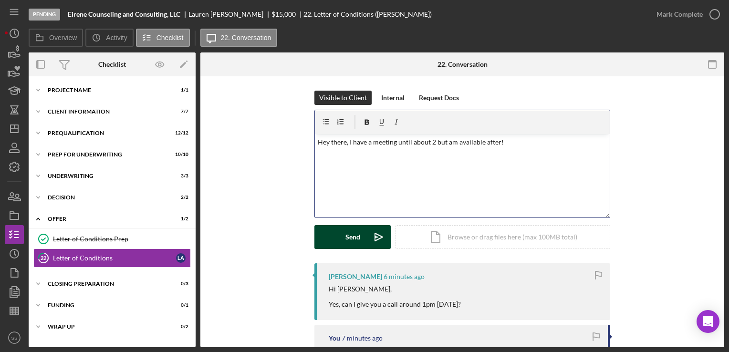
click at [334, 241] on button "Send Icon/icon-invite-send" at bounding box center [352, 237] width 76 height 24
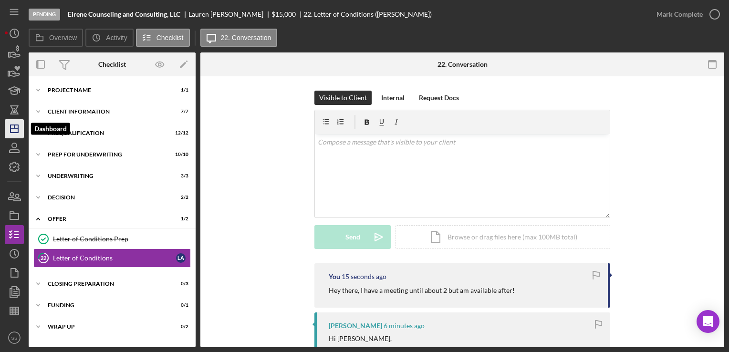
click at [10, 129] on icon "Icon/Dashboard" at bounding box center [14, 129] width 24 height 24
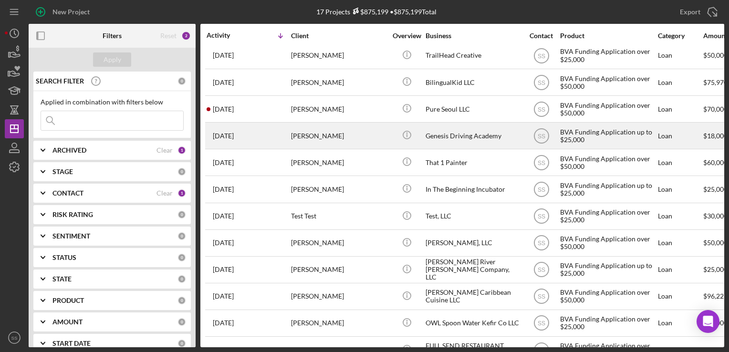
scroll to position [160, 0]
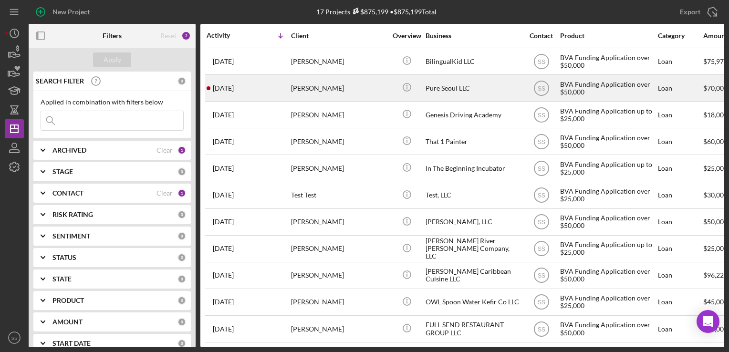
click at [367, 93] on div "[PERSON_NAME]" at bounding box center [338, 87] width 95 height 25
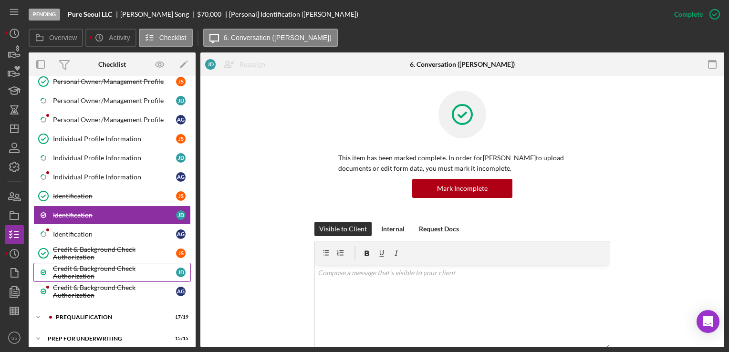
scroll to position [260, 0]
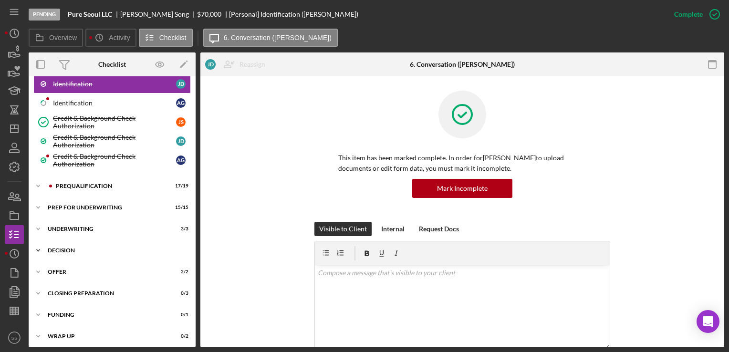
click at [106, 250] on div "Icon/Expander Decision 2 / 2" at bounding box center [112, 250] width 167 height 19
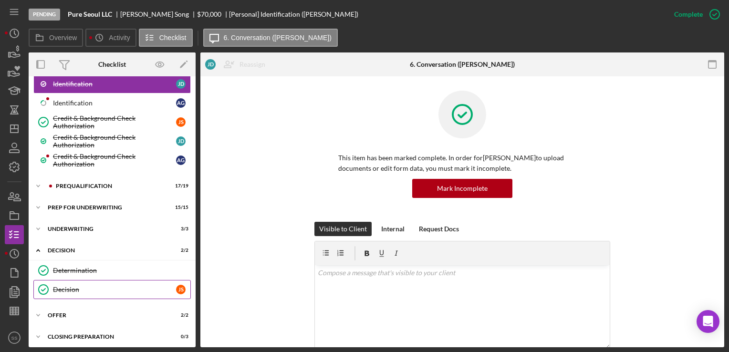
click at [101, 286] on div "Decision" at bounding box center [114, 290] width 123 height 8
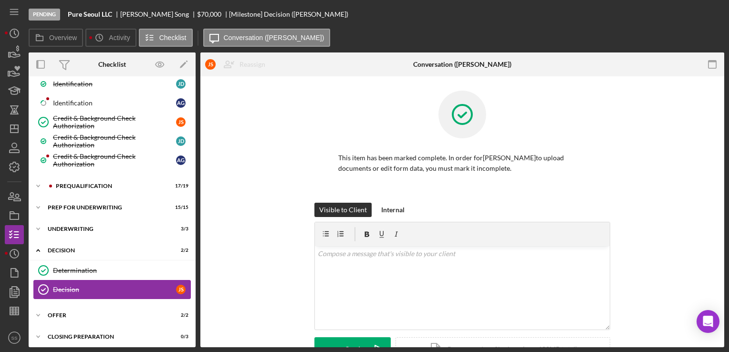
scroll to position [302, 0]
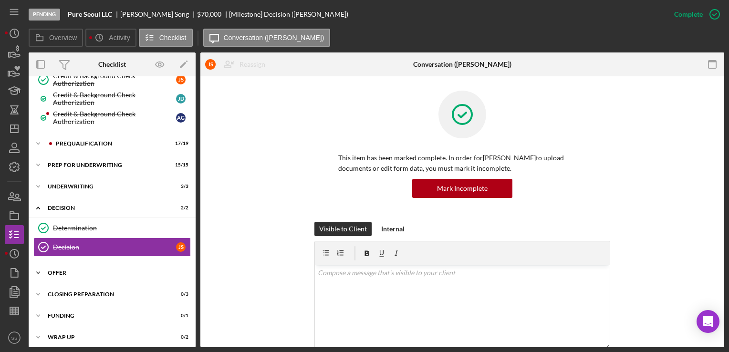
click at [99, 270] on div "Offer" at bounding box center [116, 273] width 136 height 6
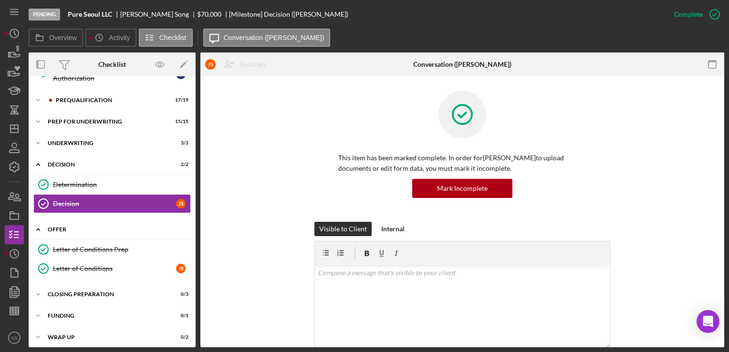
click at [99, 268] on div "Letter of Conditions" at bounding box center [114, 269] width 123 height 8
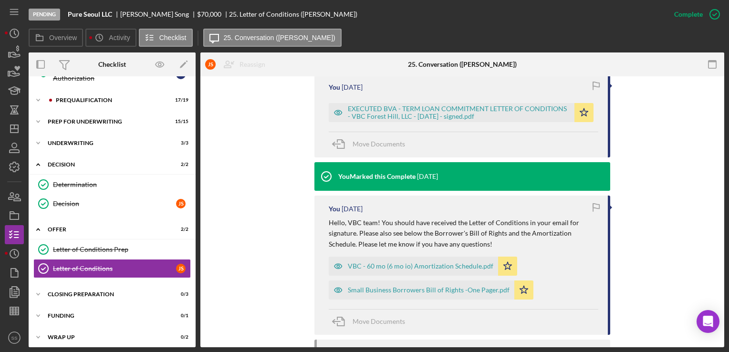
scroll to position [370, 0]
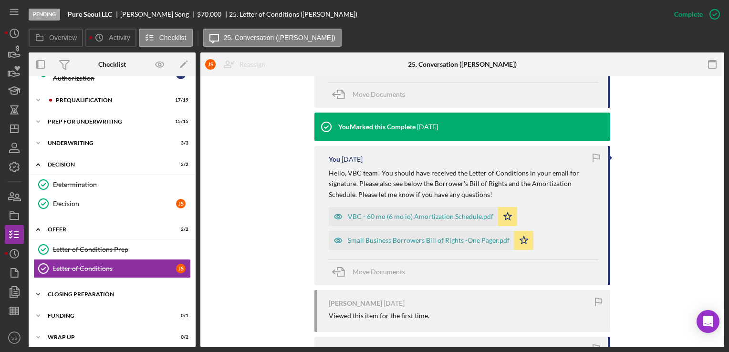
click at [76, 292] on div "Closing Preparation" at bounding box center [116, 295] width 136 height 6
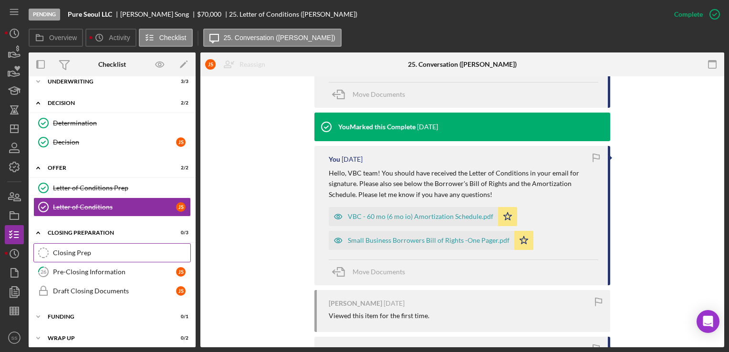
click at [89, 251] on div "Closing Prep" at bounding box center [121, 253] width 137 height 8
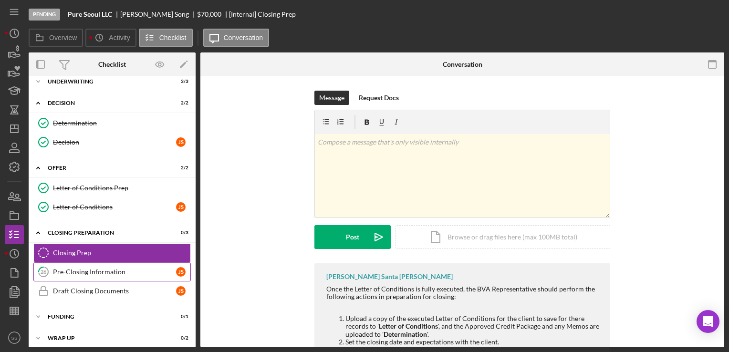
click at [92, 268] on div "Pre-Closing Information" at bounding box center [114, 272] width 123 height 8
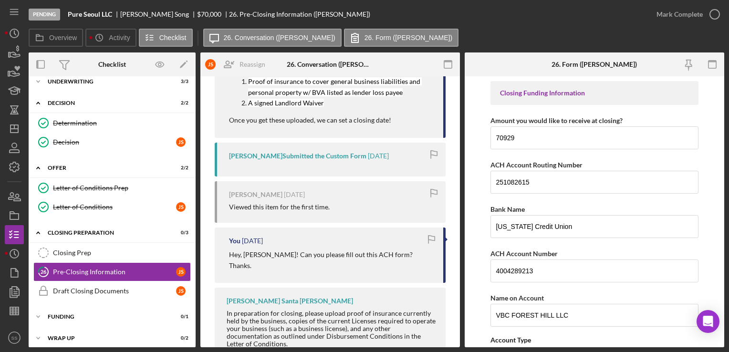
scroll to position [414, 0]
click at [12, 36] on icon "Icon/History" at bounding box center [14, 33] width 24 height 24
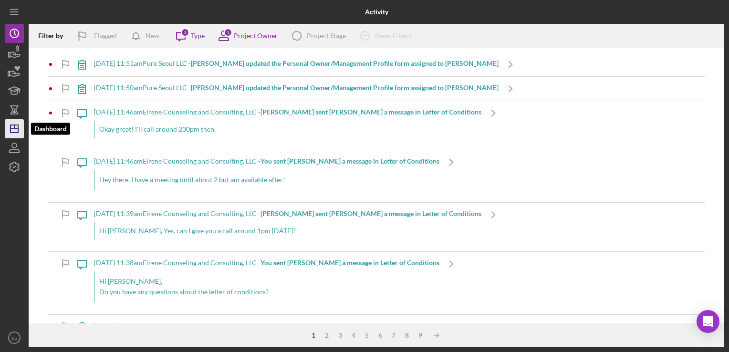
click at [21, 133] on icon "Icon/Dashboard" at bounding box center [14, 129] width 24 height 24
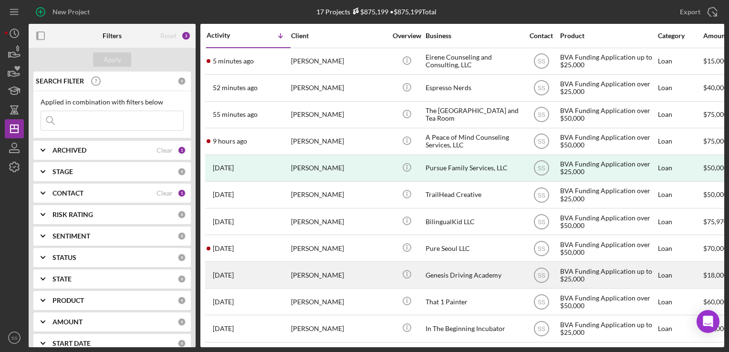
click at [328, 283] on div "[PERSON_NAME]" at bounding box center [338, 274] width 95 height 25
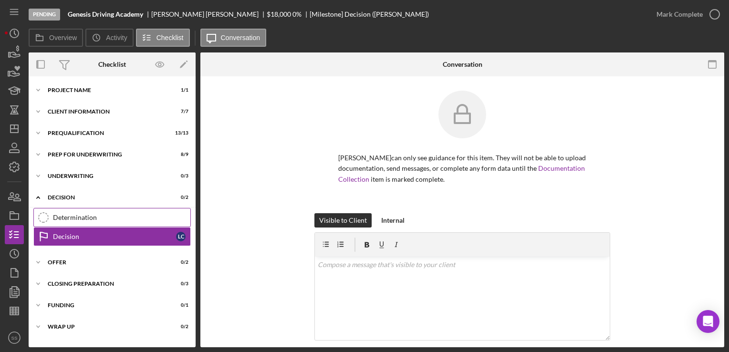
click at [63, 214] on div "Determination" at bounding box center [121, 218] width 137 height 8
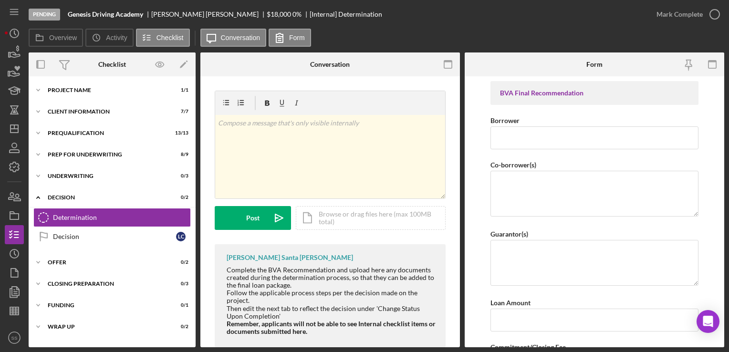
scroll to position [19, 0]
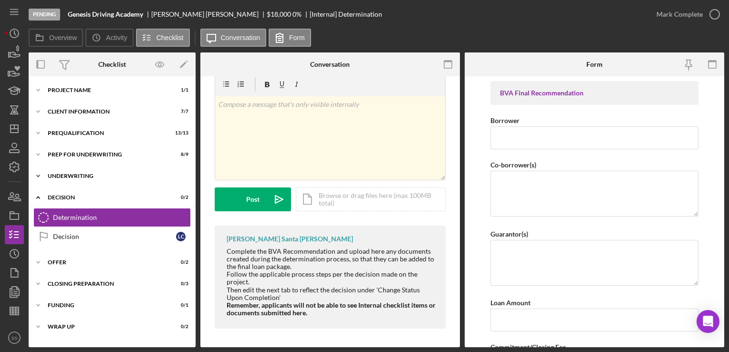
click at [63, 171] on div "Icon/Expander Underwriting 0 / 3" at bounding box center [112, 176] width 167 height 19
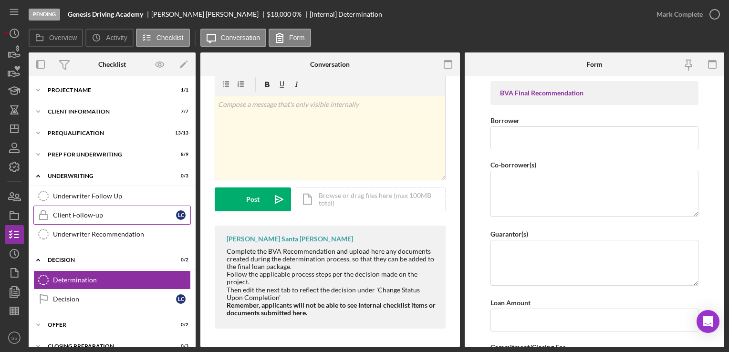
click at [86, 207] on link "Client Follow-up Client Follow-up L C" at bounding box center [111, 215] width 157 height 19
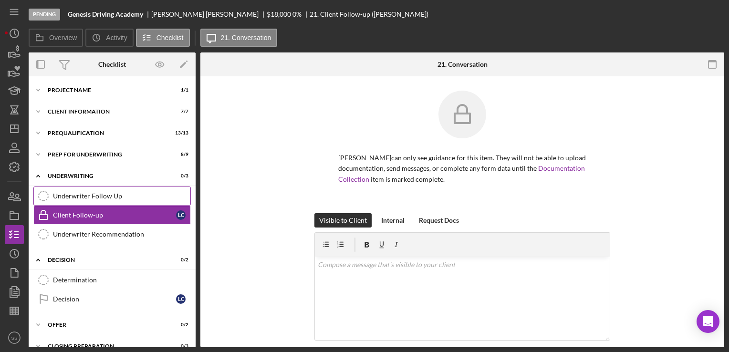
click at [86, 198] on div "Underwriter Follow Up" at bounding box center [121, 196] width 137 height 8
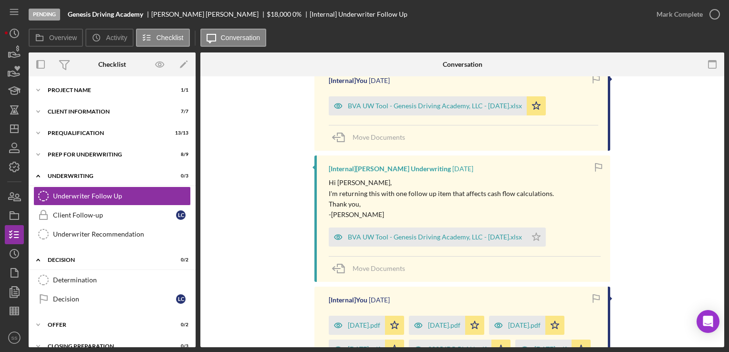
scroll to position [178, 0]
click at [15, 134] on icon "Icon/Dashboard" at bounding box center [14, 129] width 24 height 24
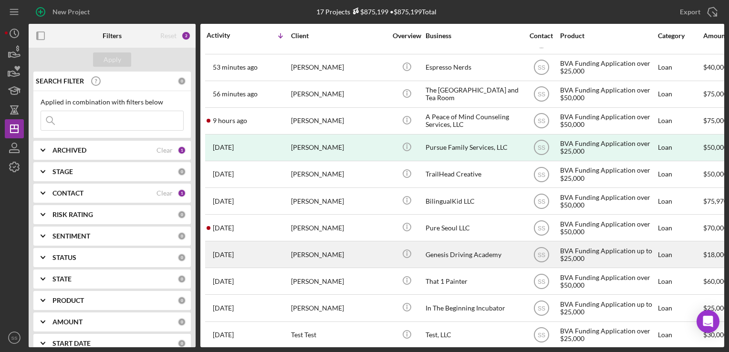
scroll to position [25, 0]
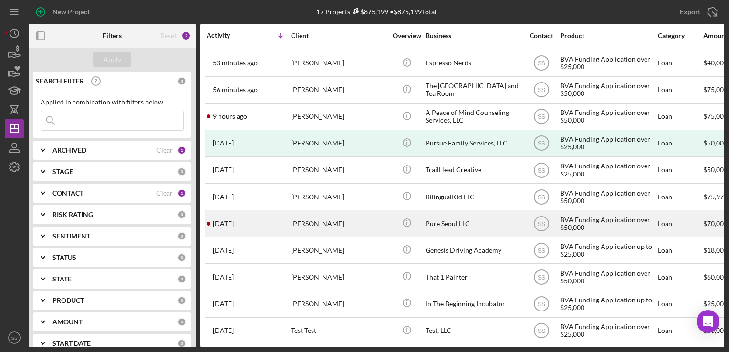
click at [317, 223] on div "[PERSON_NAME]" at bounding box center [338, 223] width 95 height 25
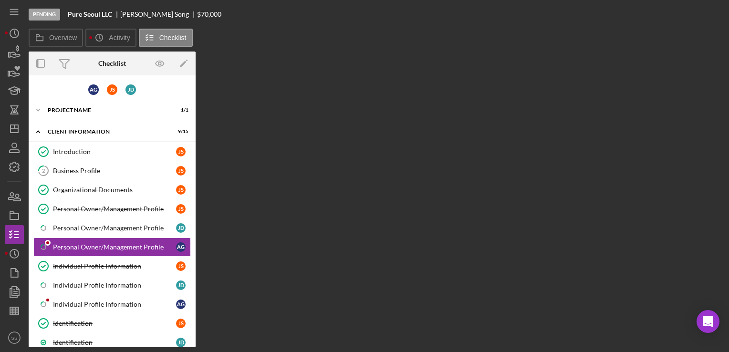
scroll to position [34, 0]
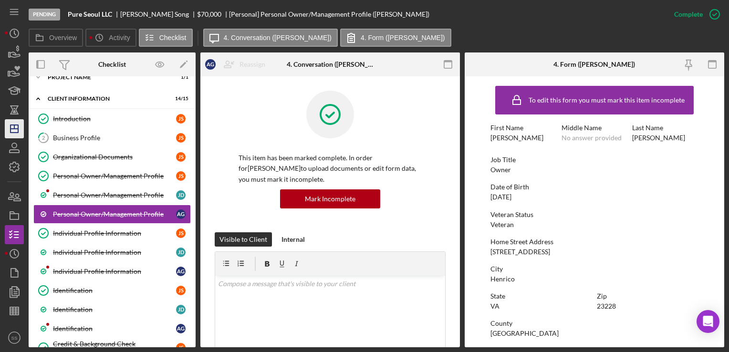
click at [6, 127] on icon "Icon/Dashboard" at bounding box center [14, 129] width 24 height 24
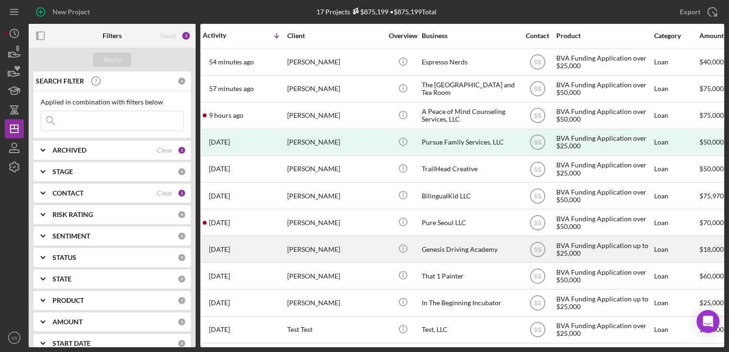
scroll to position [0, 4]
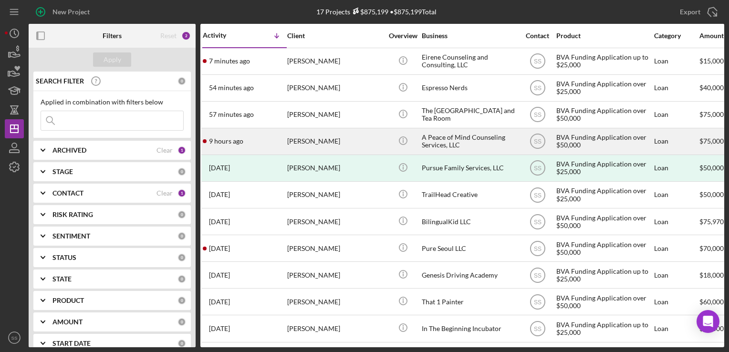
click at [437, 136] on div "A Peace of Mind Counseling Services, LLC" at bounding box center [469, 141] width 95 height 25
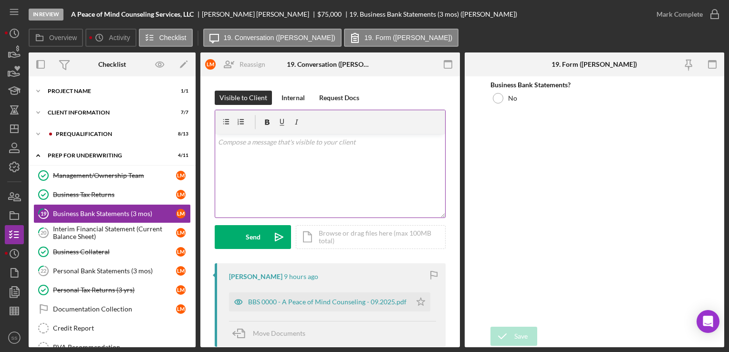
scroll to position [167, 0]
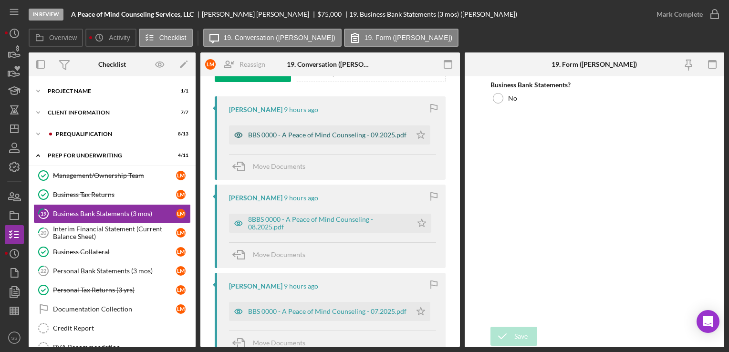
click at [340, 133] on div "BBS 0000 - A Peace of Mind Counseling - 09.2025.pdf" at bounding box center [327, 135] width 158 height 8
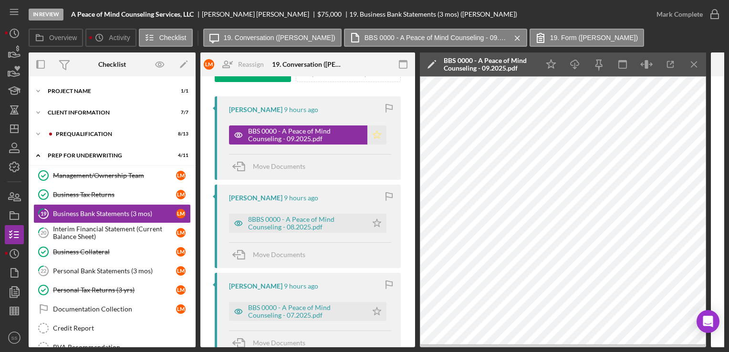
click at [378, 132] on icon "Icon/Star" at bounding box center [376, 135] width 19 height 19
click at [375, 223] on icon "Icon/Star" at bounding box center [376, 223] width 19 height 19
click at [373, 318] on icon "Icon/Star" at bounding box center [376, 311] width 19 height 19
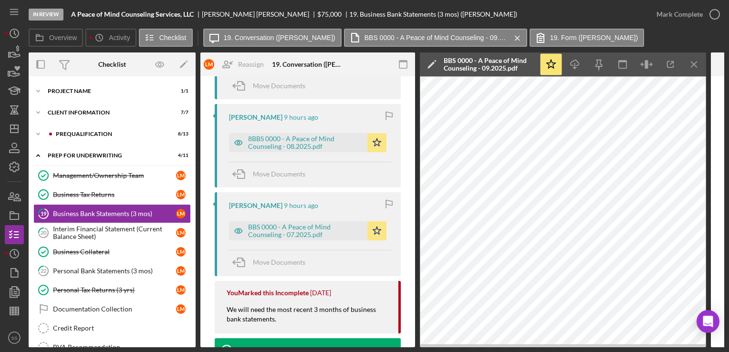
scroll to position [249, 0]
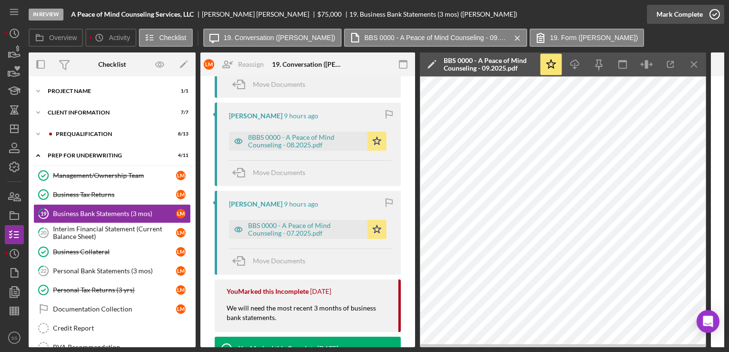
click at [690, 12] on div "Mark Complete" at bounding box center [680, 14] width 46 height 19
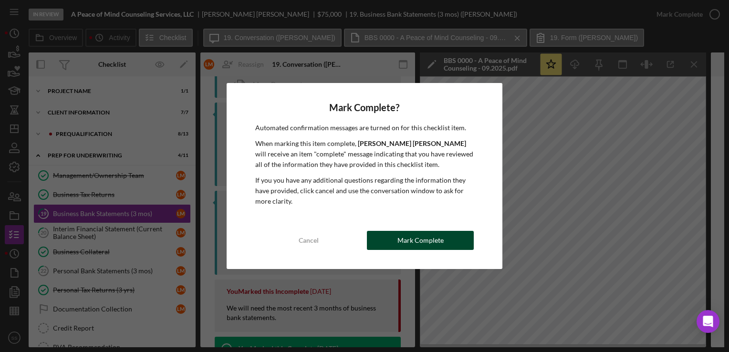
click at [418, 237] on div "Mark Complete" at bounding box center [421, 240] width 46 height 19
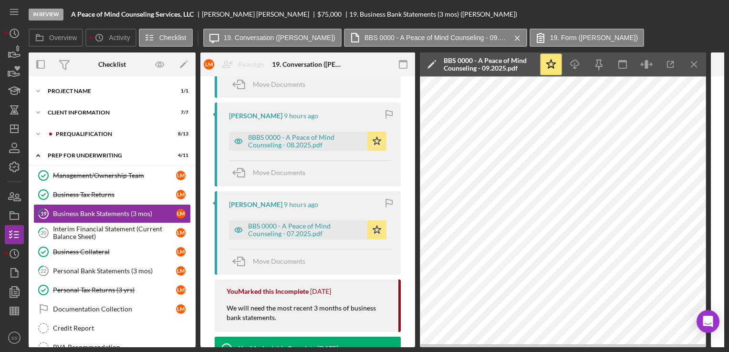
scroll to position [458, 0]
click at [126, 232] on div "Interim Financial Statement (Current Balance Sheet)" at bounding box center [114, 232] width 123 height 15
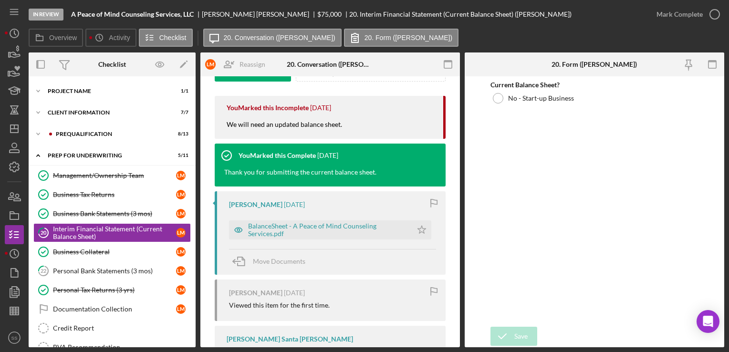
scroll to position [169, 0]
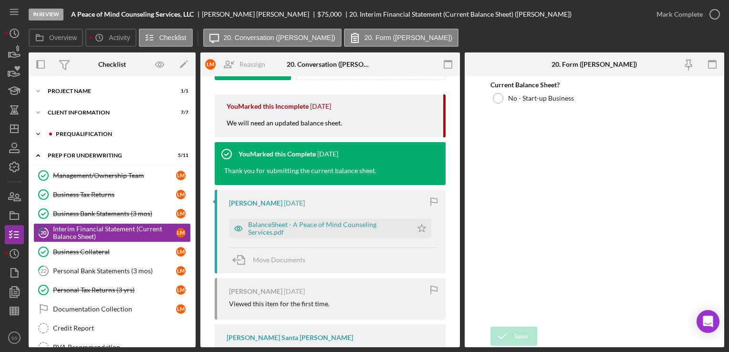
click at [117, 129] on div "Icon/Expander Prequalification 8 / 13" at bounding box center [112, 134] width 167 height 19
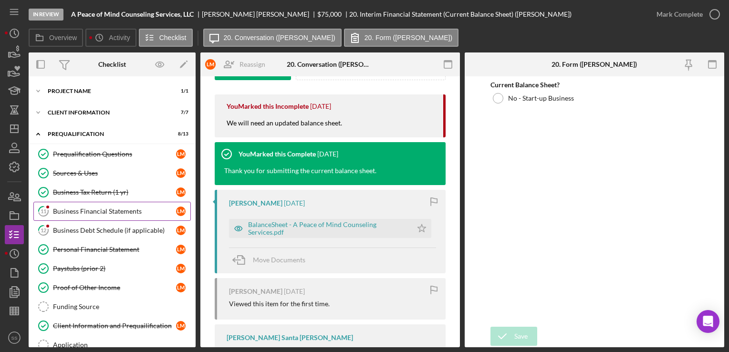
click at [111, 216] on link "11 Business Financial Statements [PERSON_NAME]" at bounding box center [111, 211] width 157 height 19
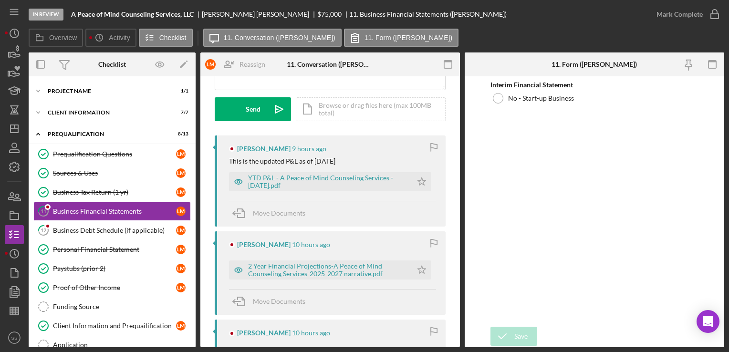
scroll to position [129, 0]
click at [352, 184] on div "YTD P&L - A Peace of Mind Counseling Services - [DATE].pdf" at bounding box center [327, 180] width 159 height 15
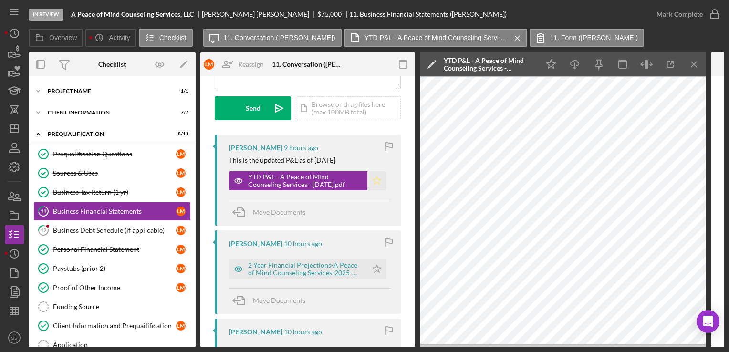
click at [377, 186] on icon "Icon/Star" at bounding box center [376, 180] width 19 height 19
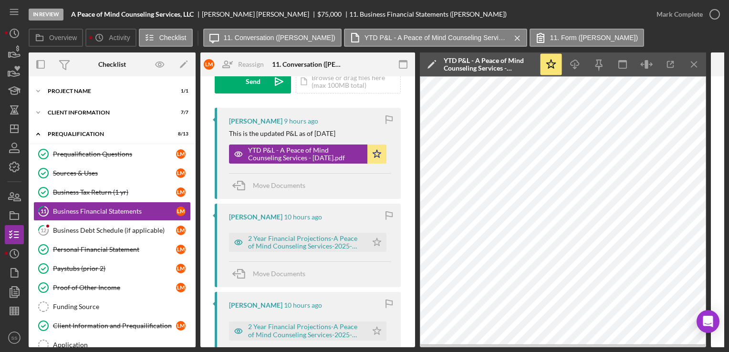
scroll to position [156, 0]
click at [374, 241] on icon "Icon/Star" at bounding box center [376, 241] width 19 height 19
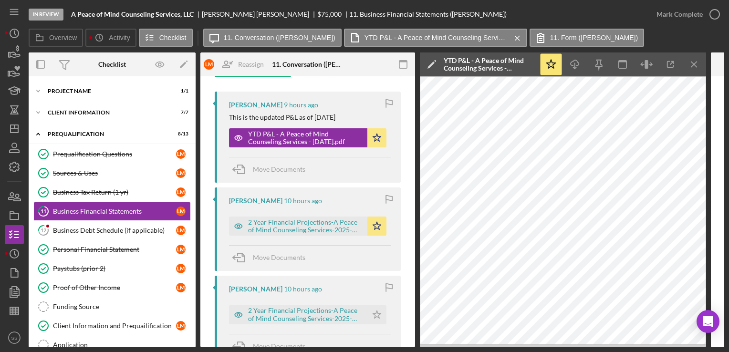
scroll to position [0, 0]
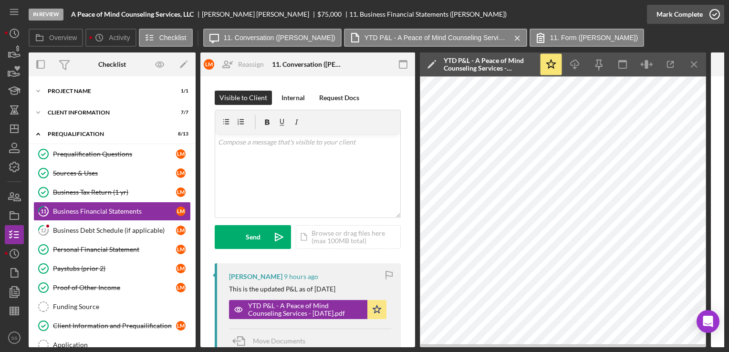
click at [703, 9] on icon "button" at bounding box center [715, 14] width 24 height 24
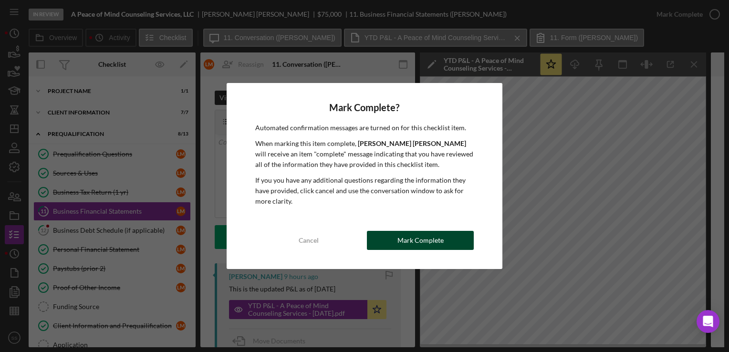
click at [424, 237] on div "Mark Complete" at bounding box center [421, 240] width 46 height 19
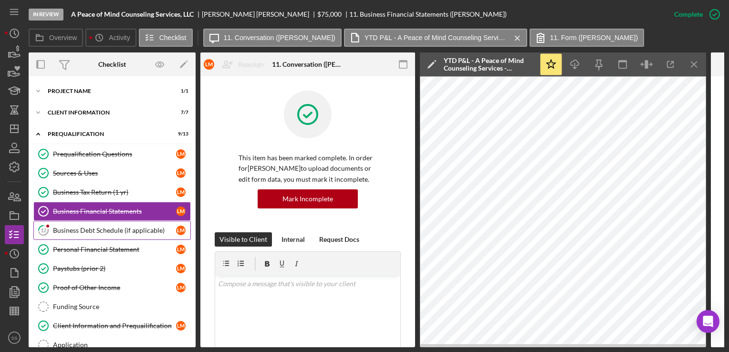
click at [143, 236] on link "12 Business Debt Schedule (if applicable) [PERSON_NAME]" at bounding box center [111, 230] width 157 height 19
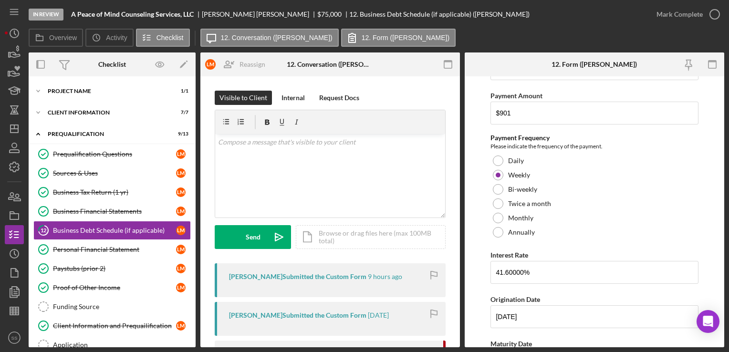
scroll to position [723, 0]
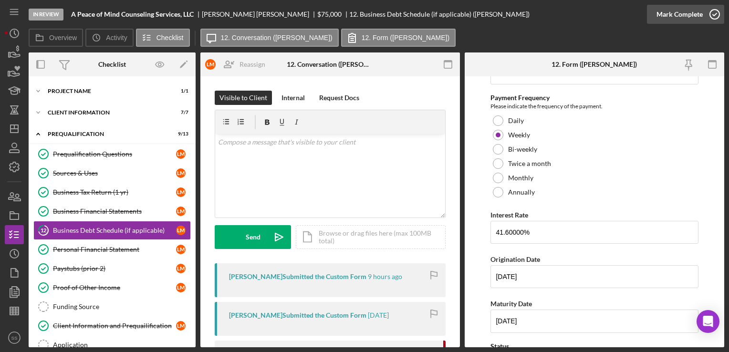
click at [713, 17] on icon "button" at bounding box center [715, 14] width 24 height 24
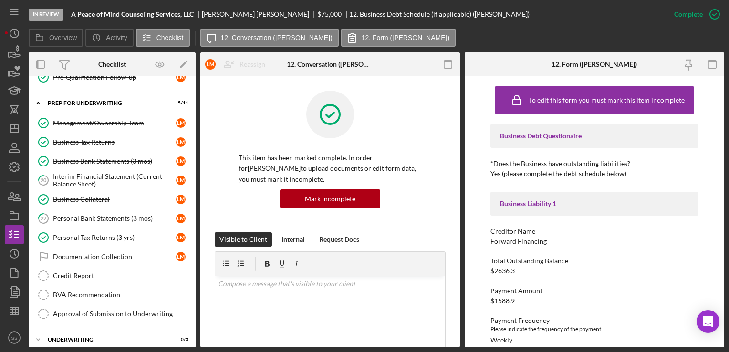
scroll to position [327, 0]
click at [17, 127] on icon "Icon/Dashboard" at bounding box center [14, 129] width 24 height 24
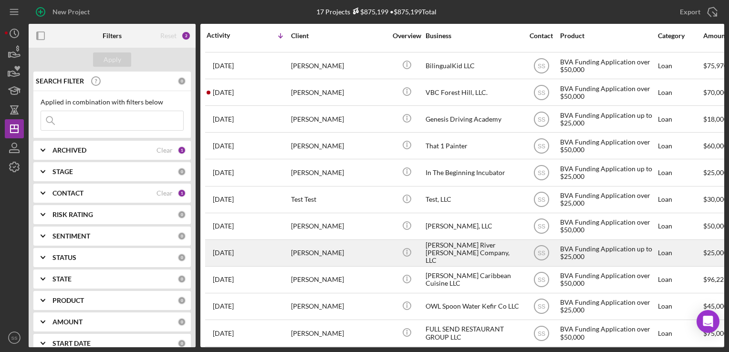
scroll to position [157, 0]
